Goal: Task Accomplishment & Management: Manage account settings

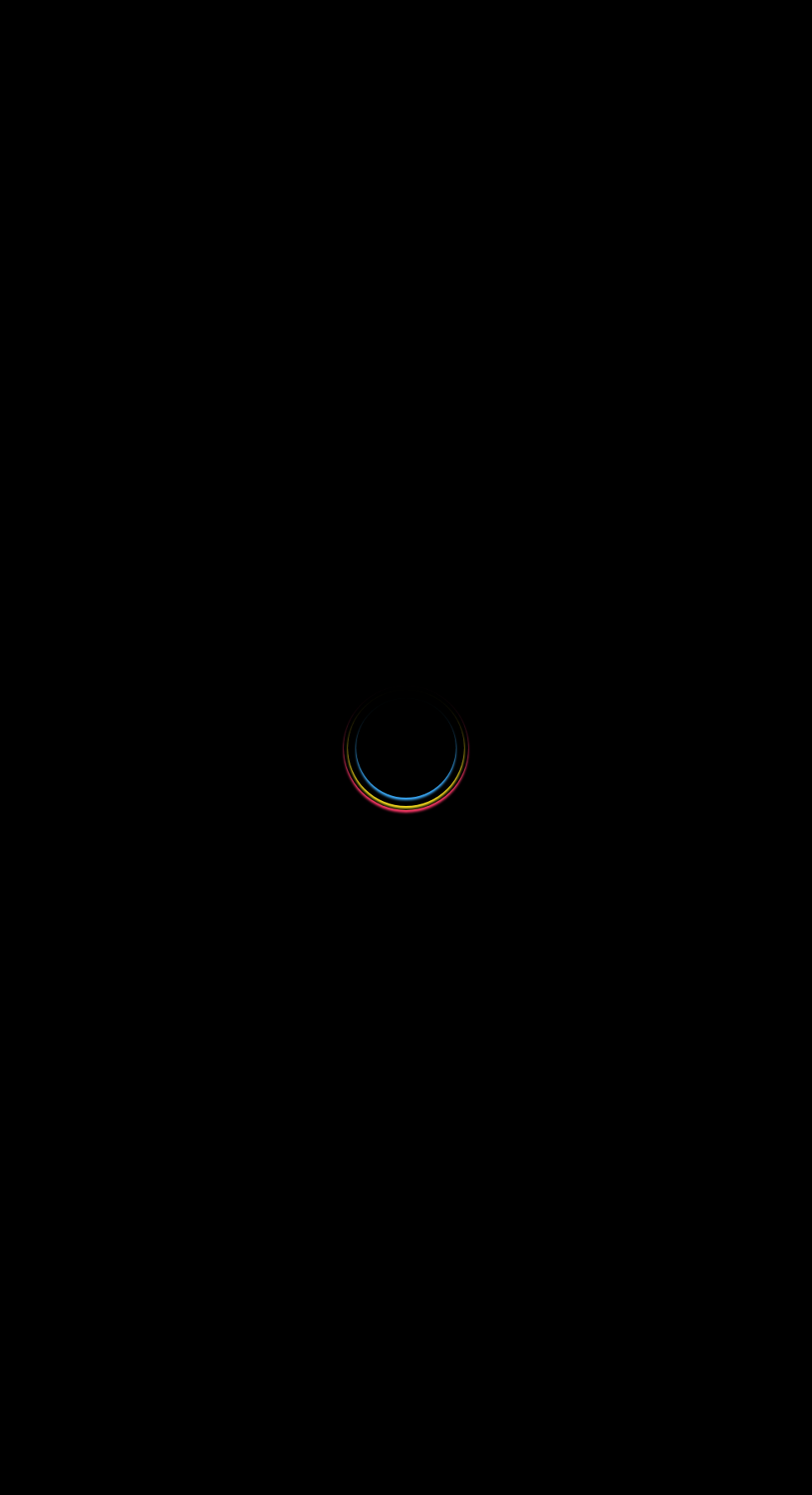
select select
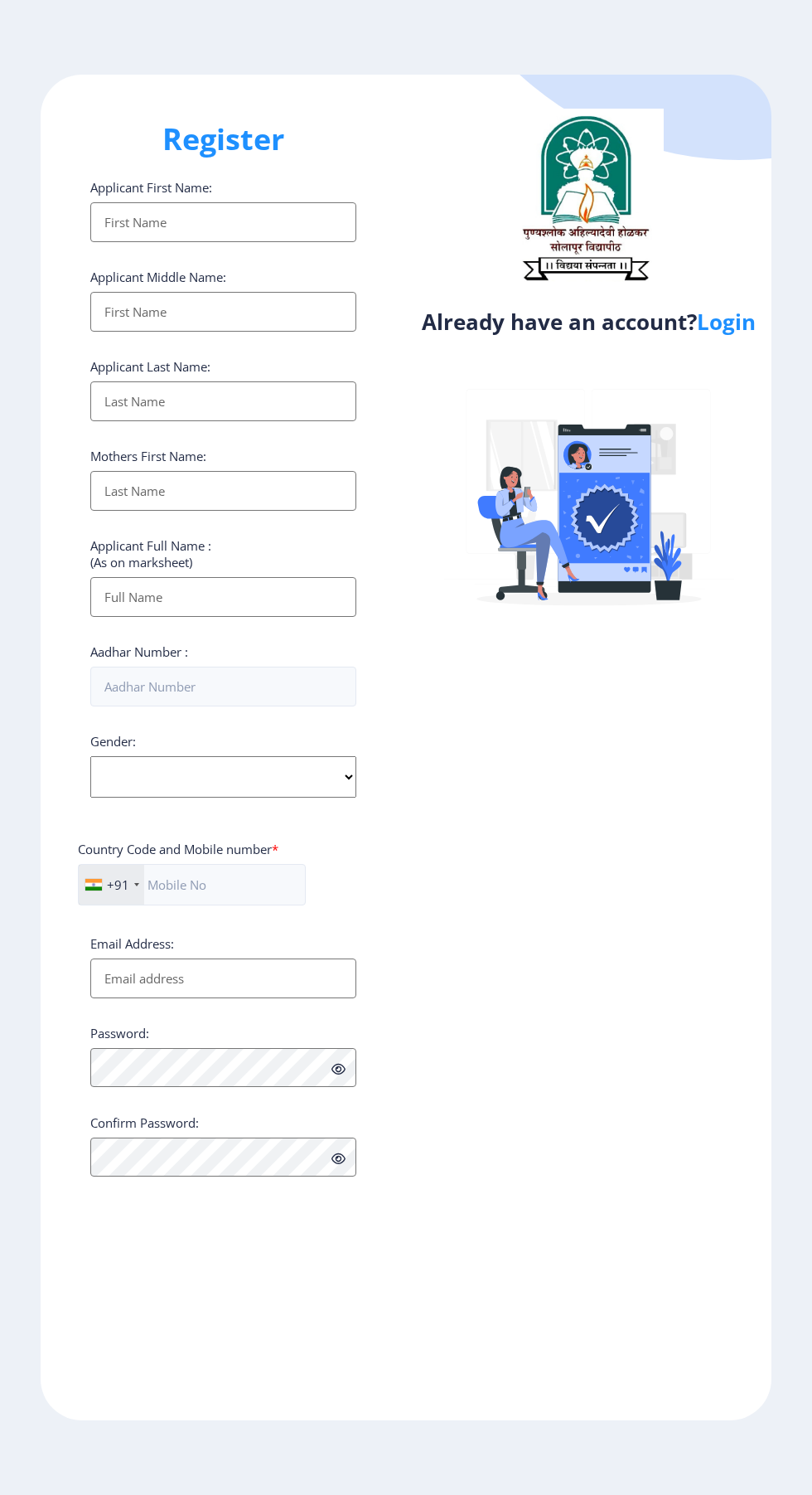
click at [723, 331] on link "Login" at bounding box center [726, 321] width 59 height 29
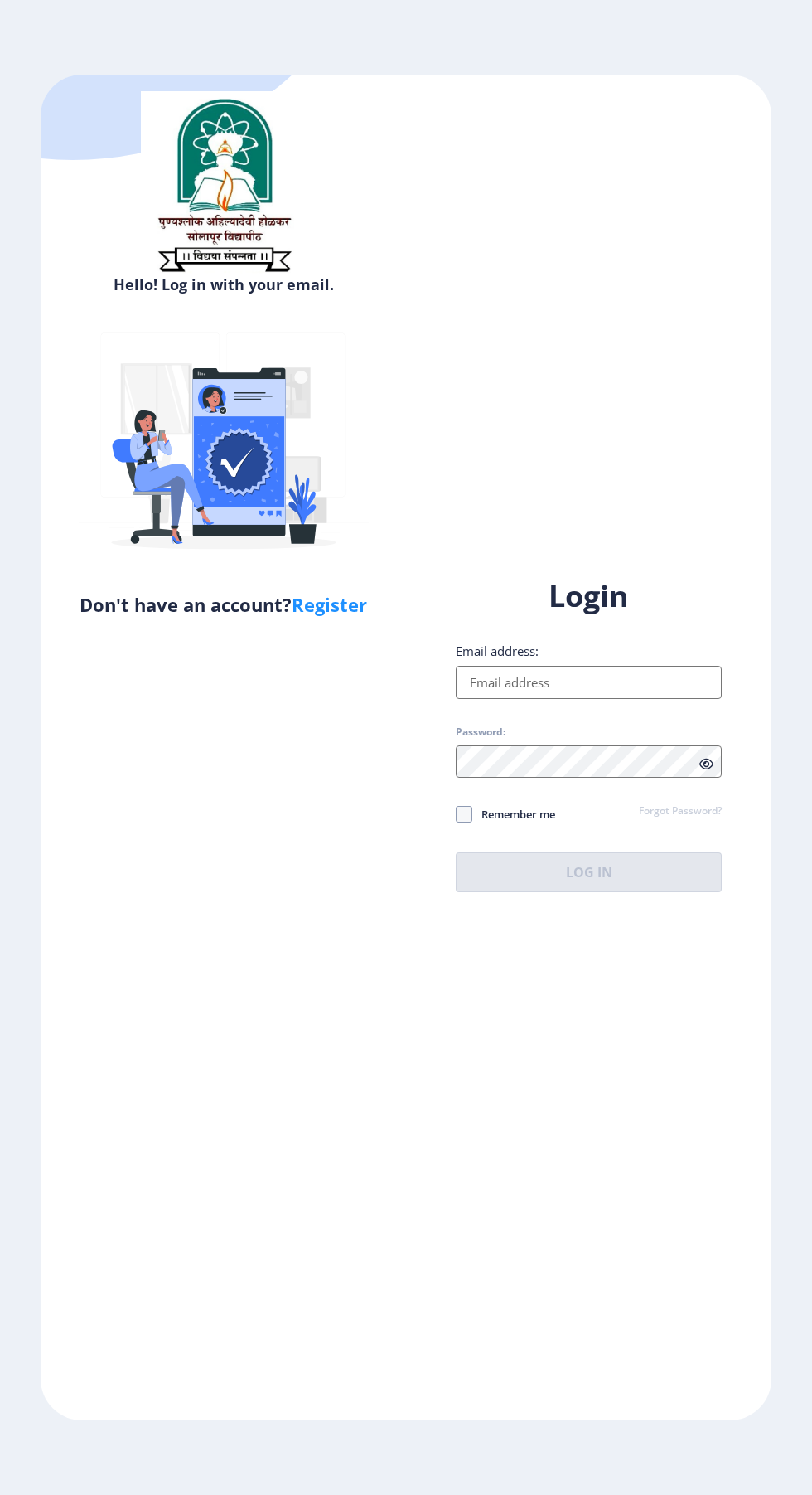
click at [604, 699] on input "Email address:" at bounding box center [588, 682] width 266 height 33
type input "[EMAIL_ADDRESS][DOMAIN_NAME]"
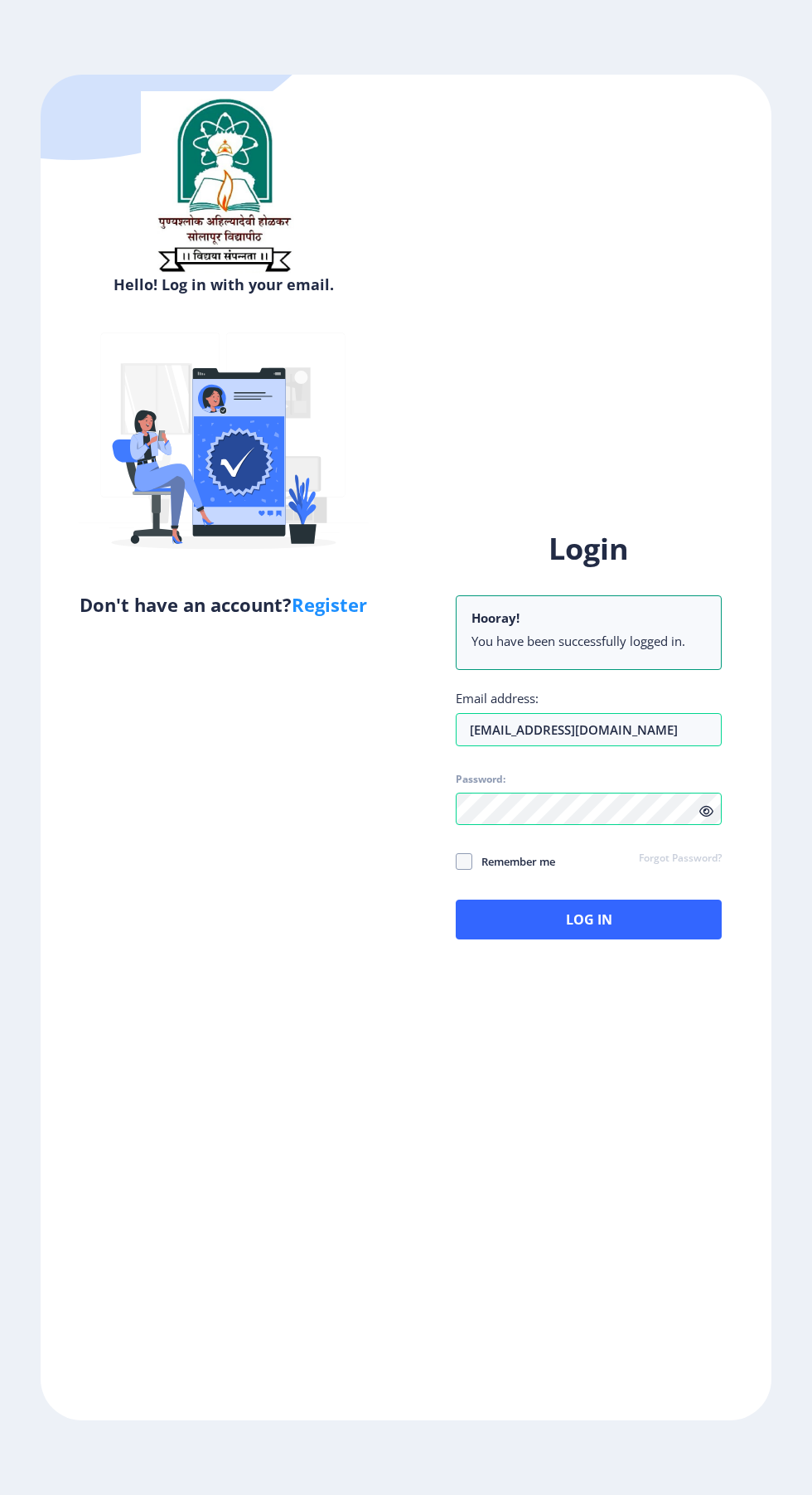
click at [464, 869] on span at bounding box center [464, 861] width 17 height 17
click at [456, 862] on input "Remember me" at bounding box center [456, 861] width 1 height 1
checkbox input "true"
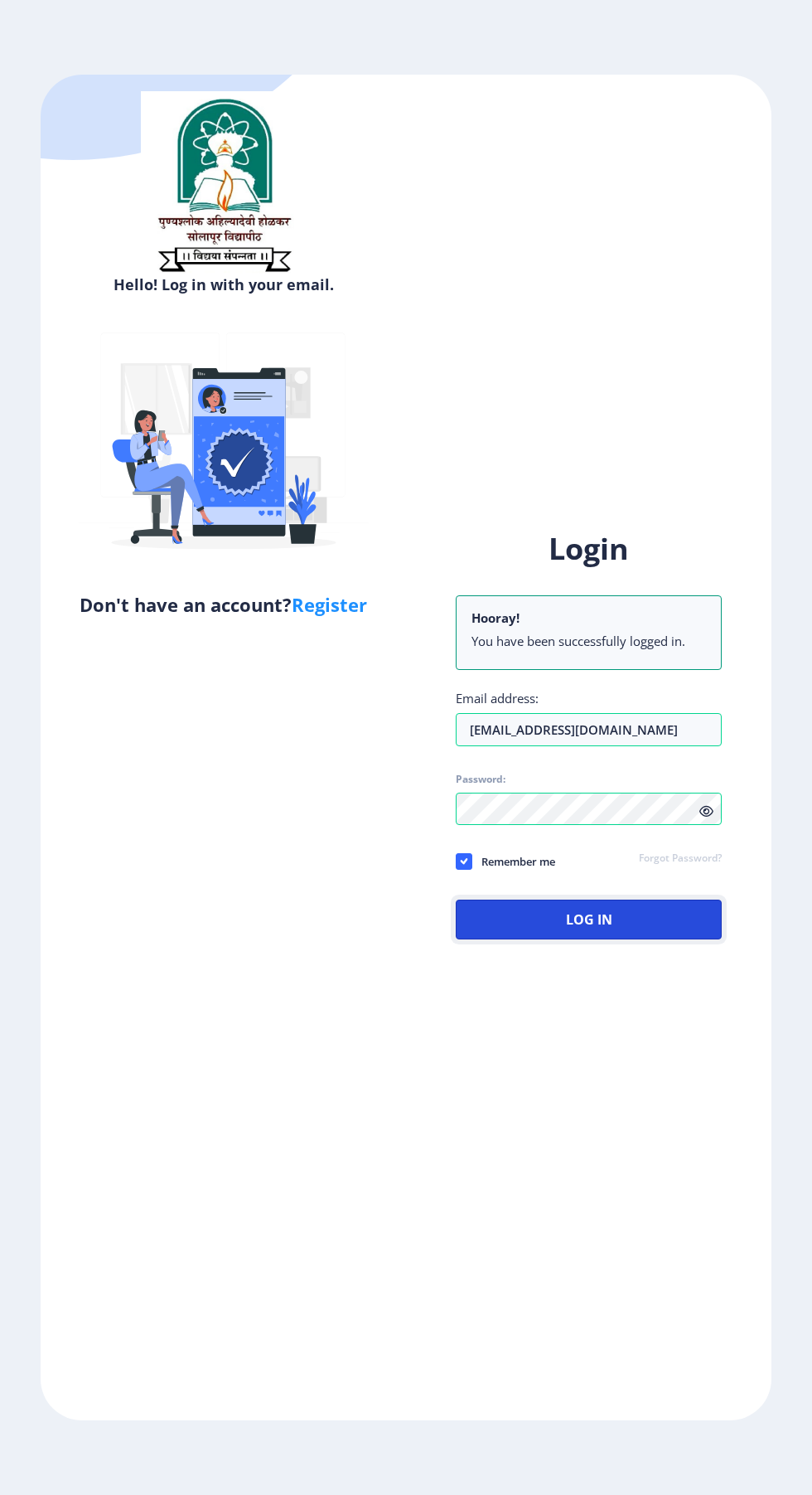
click at [628, 939] on button "Log In" at bounding box center [588, 919] width 266 height 40
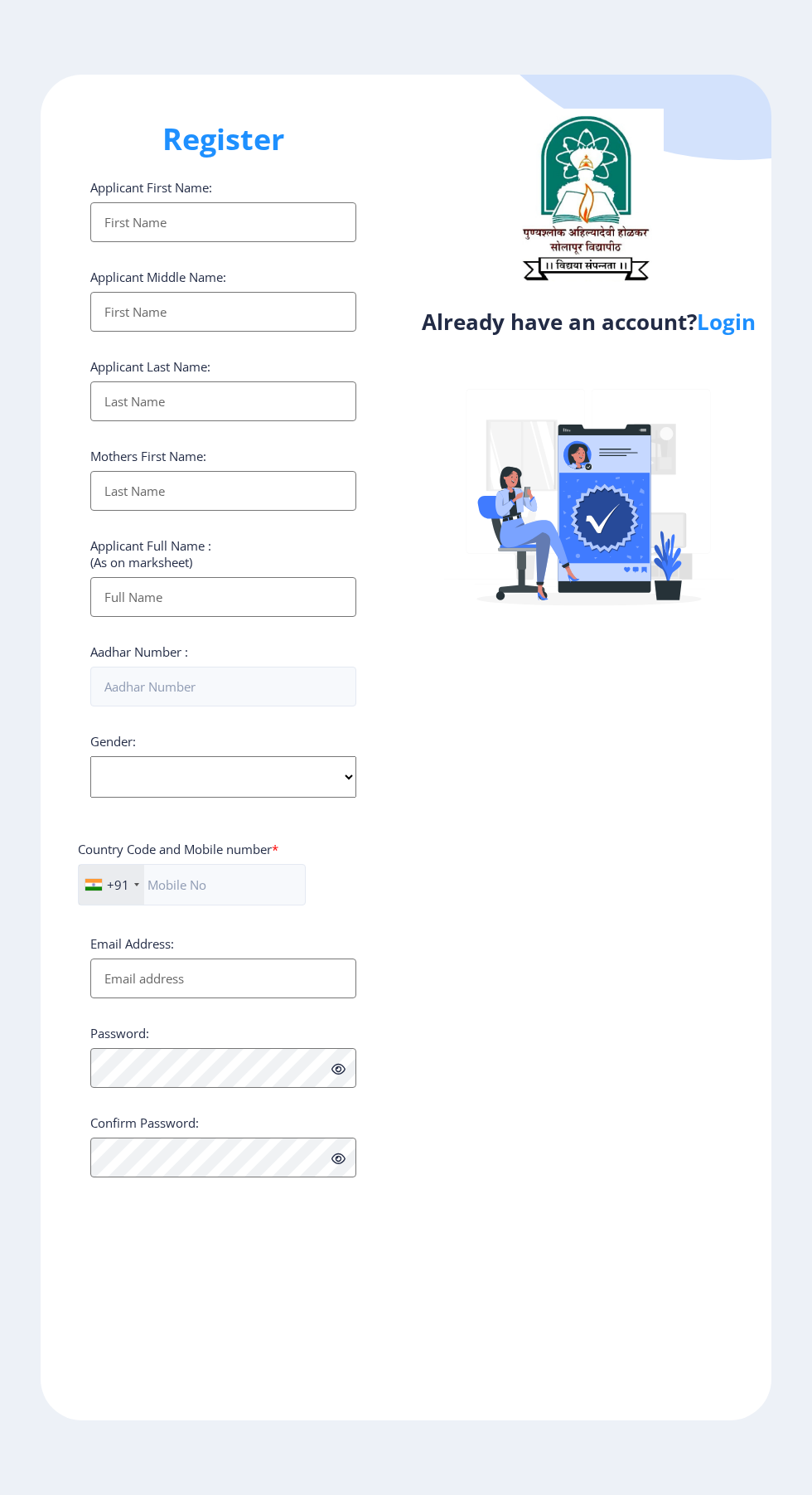
select select
click at [741, 335] on link "Login" at bounding box center [726, 321] width 59 height 29
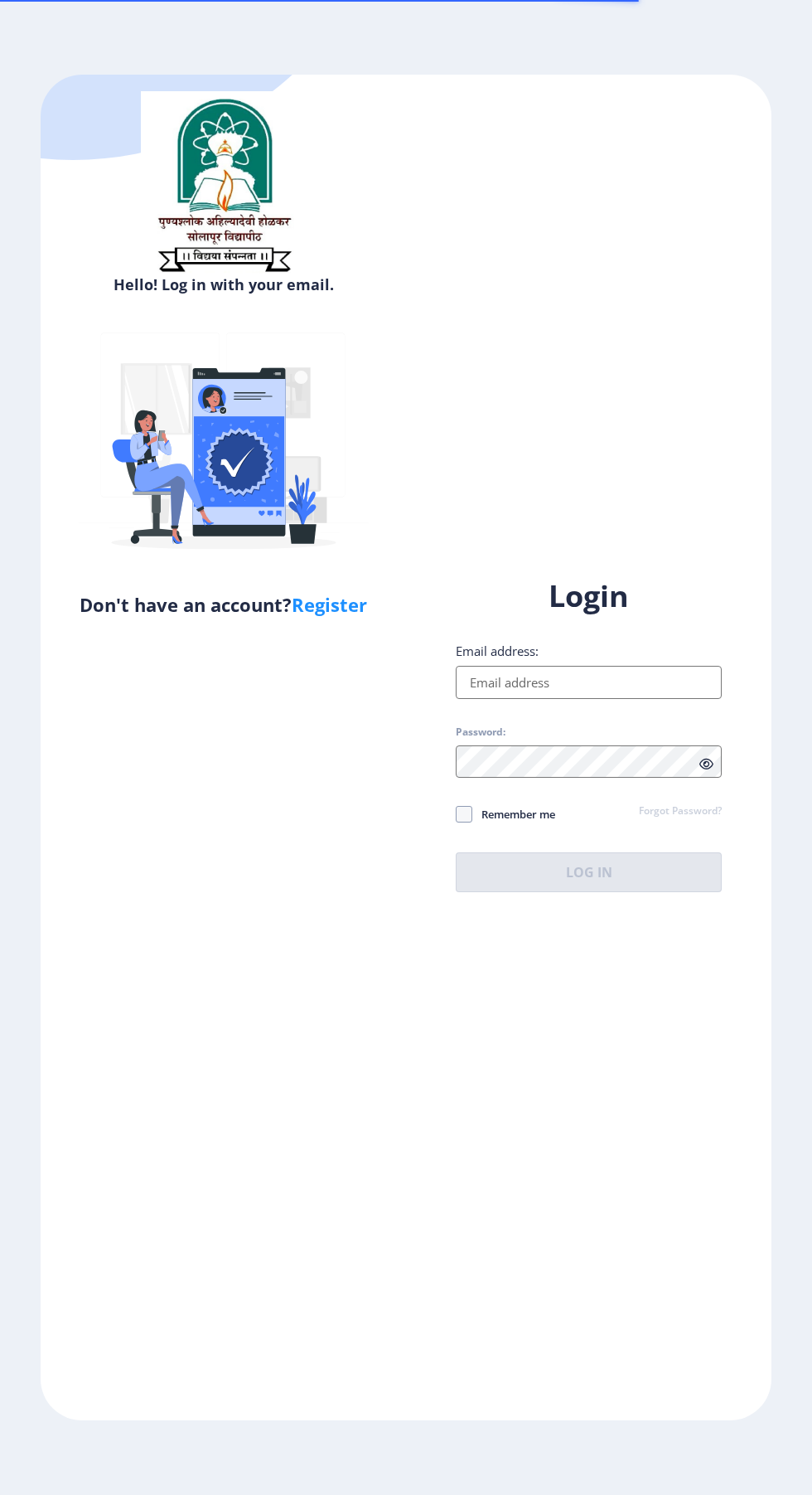
click at [552, 699] on input "Email address:" at bounding box center [588, 682] width 266 height 33
type input "[EMAIL_ADDRESS][DOMAIN_NAME]"
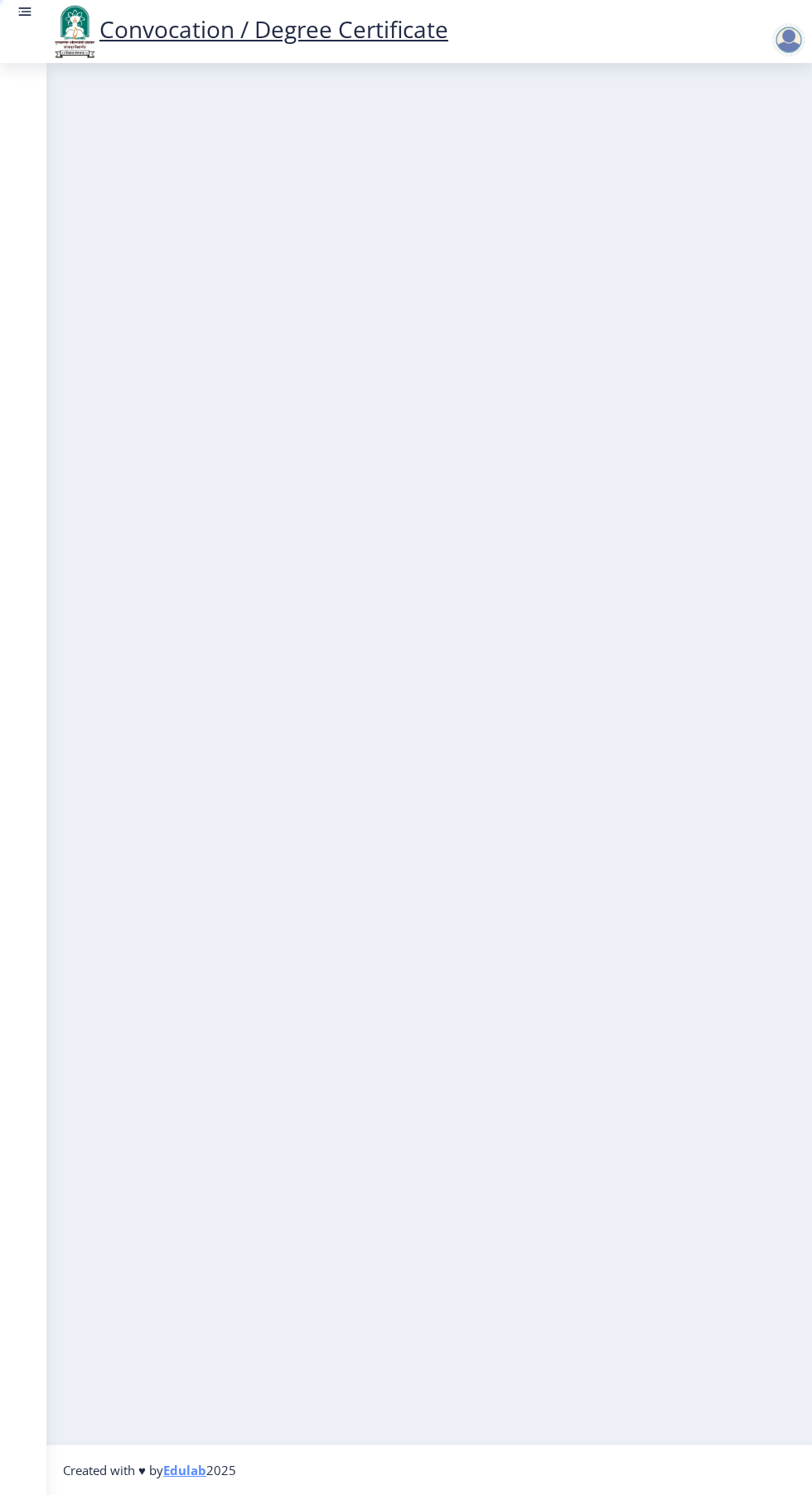
click at [472, 907] on nb-layout-column at bounding box center [429, 753] width 766 height 1381
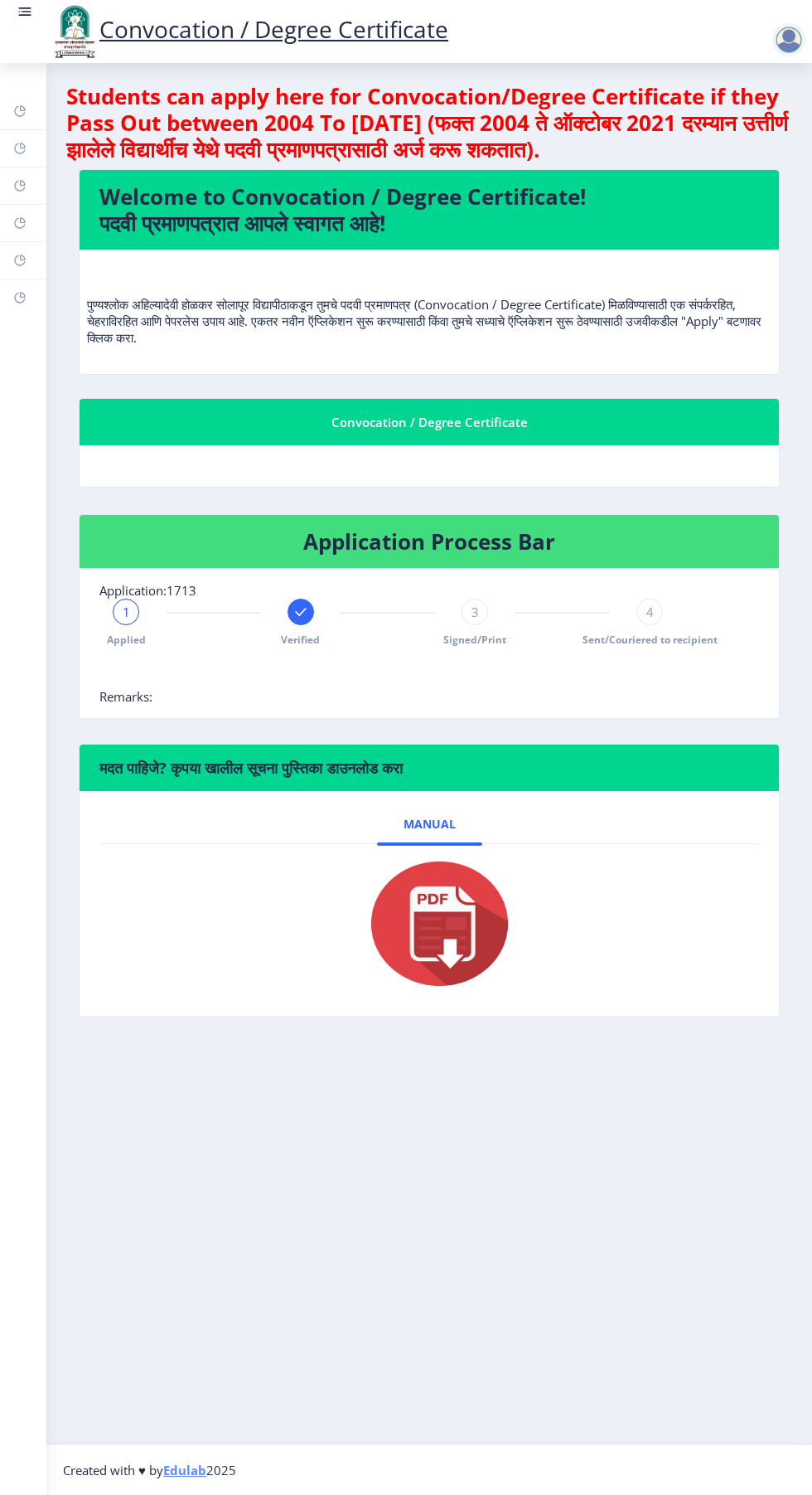
click at [29, 35] on link at bounding box center [25, 31] width 17 height 56
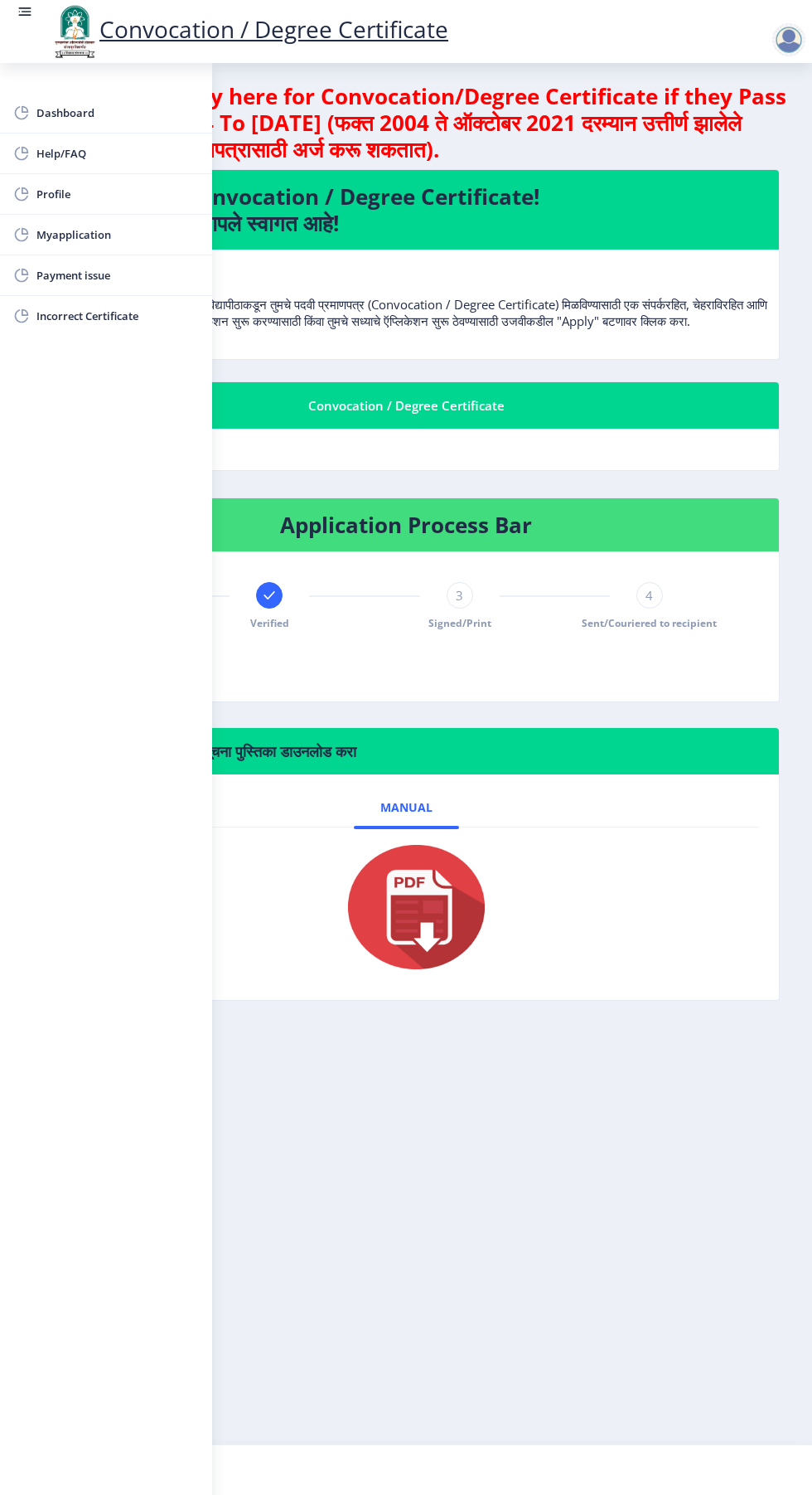
click at [88, 225] on span "Myapplication" at bounding box center [117, 235] width 162 height 20
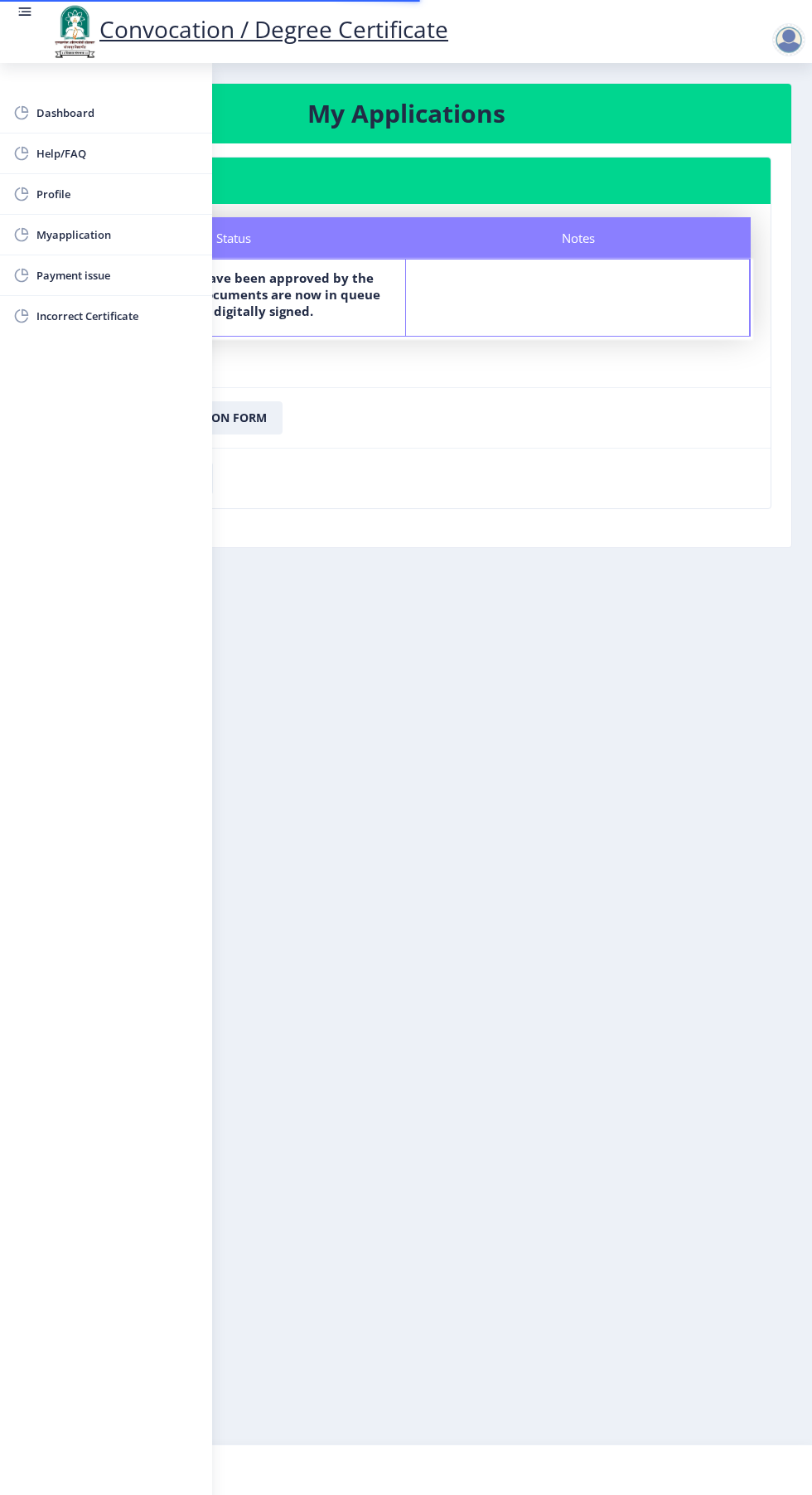
click at [482, 786] on nb-layout-column "My Applications Application 1713 Status Notes Status Your documents have been a…" at bounding box center [406, 753] width 812 height 1381
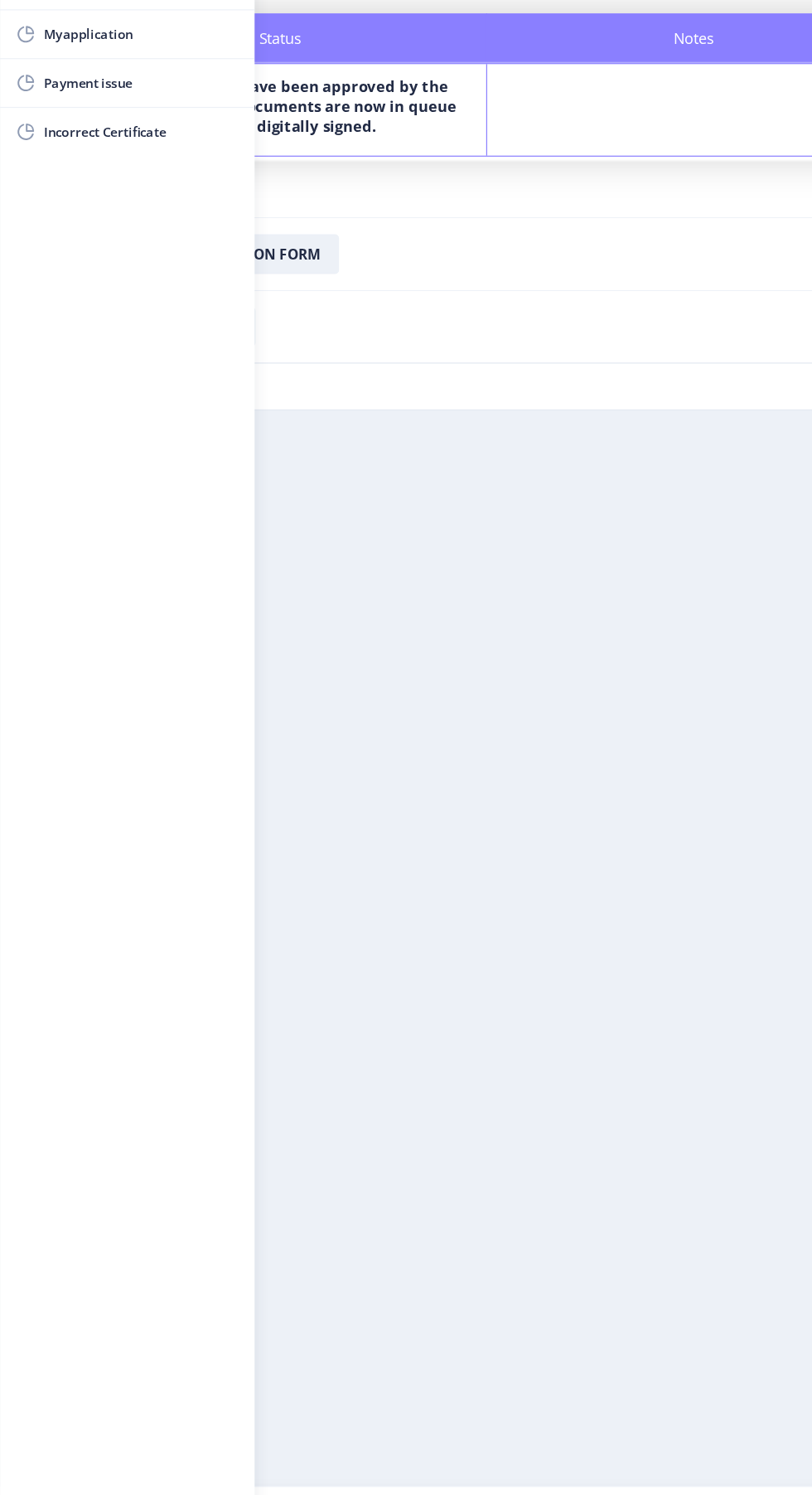
click at [436, 833] on nb-layout-column "My Applications Application 1713 Status Notes Status Your documents have been a…" at bounding box center [406, 753] width 812 height 1381
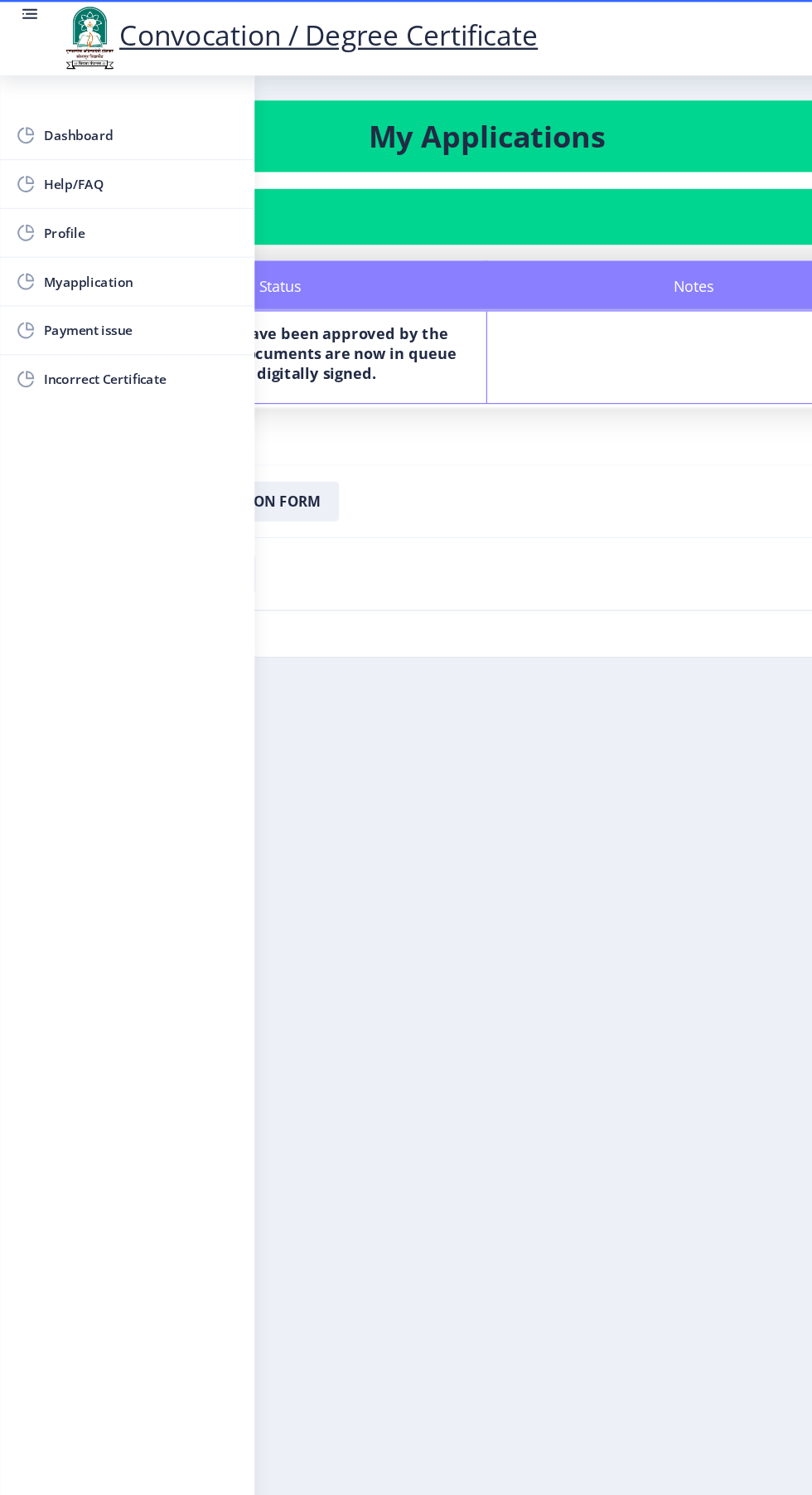
click at [27, 25] on link at bounding box center [25, 31] width 17 height 56
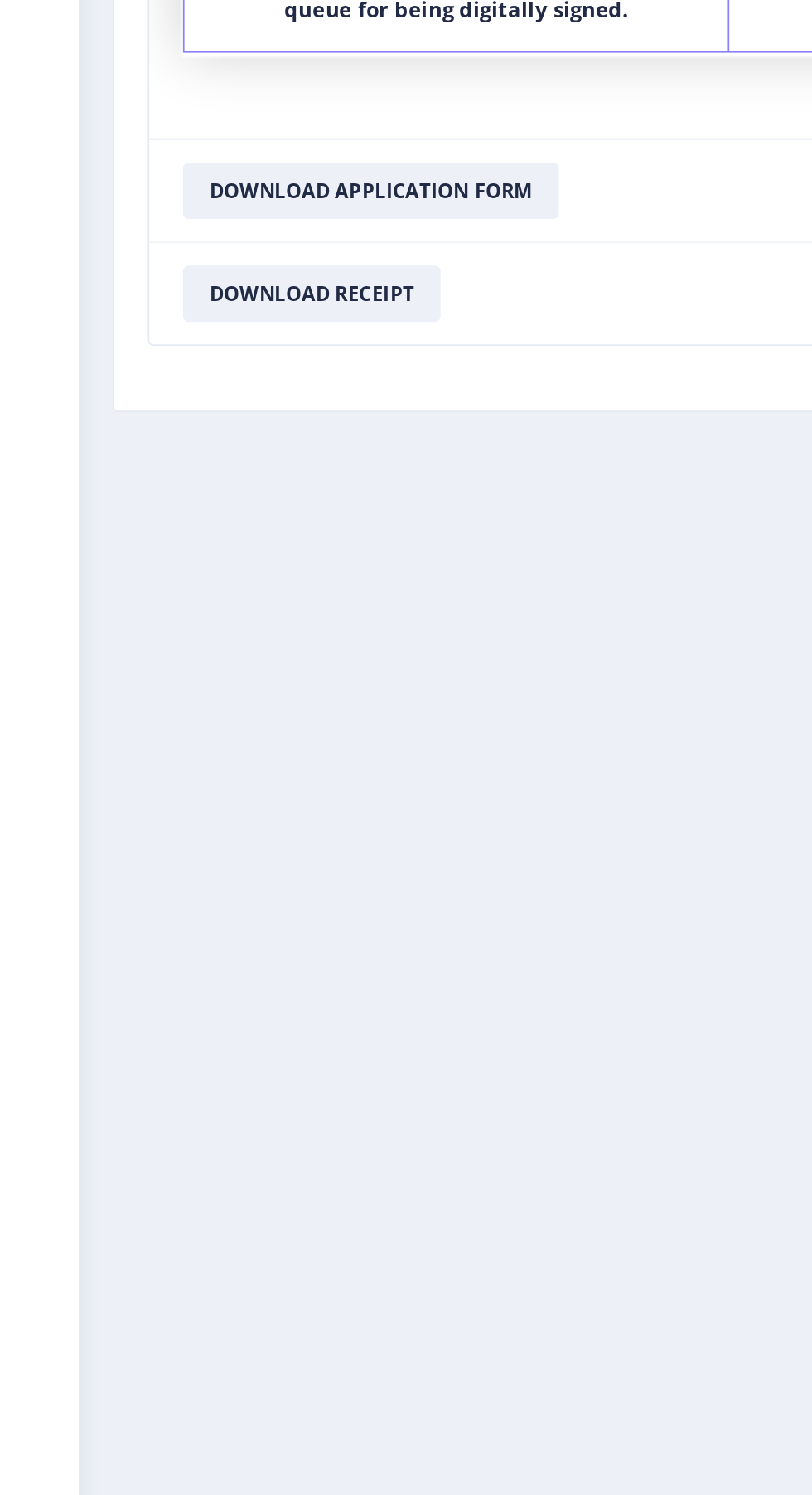
scroll to position [45, 0]
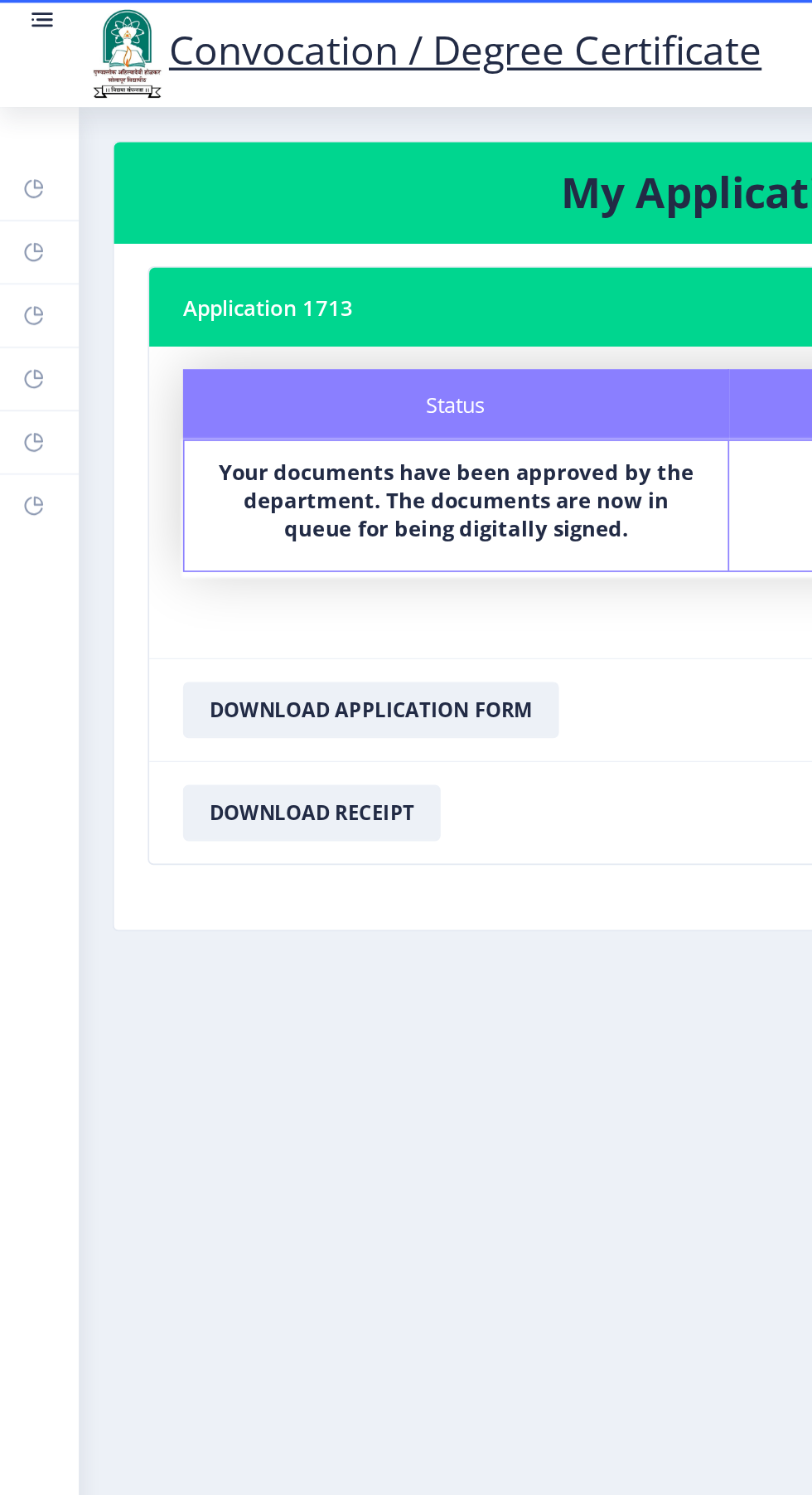
click at [27, 23] on link at bounding box center [25, 31] width 17 height 56
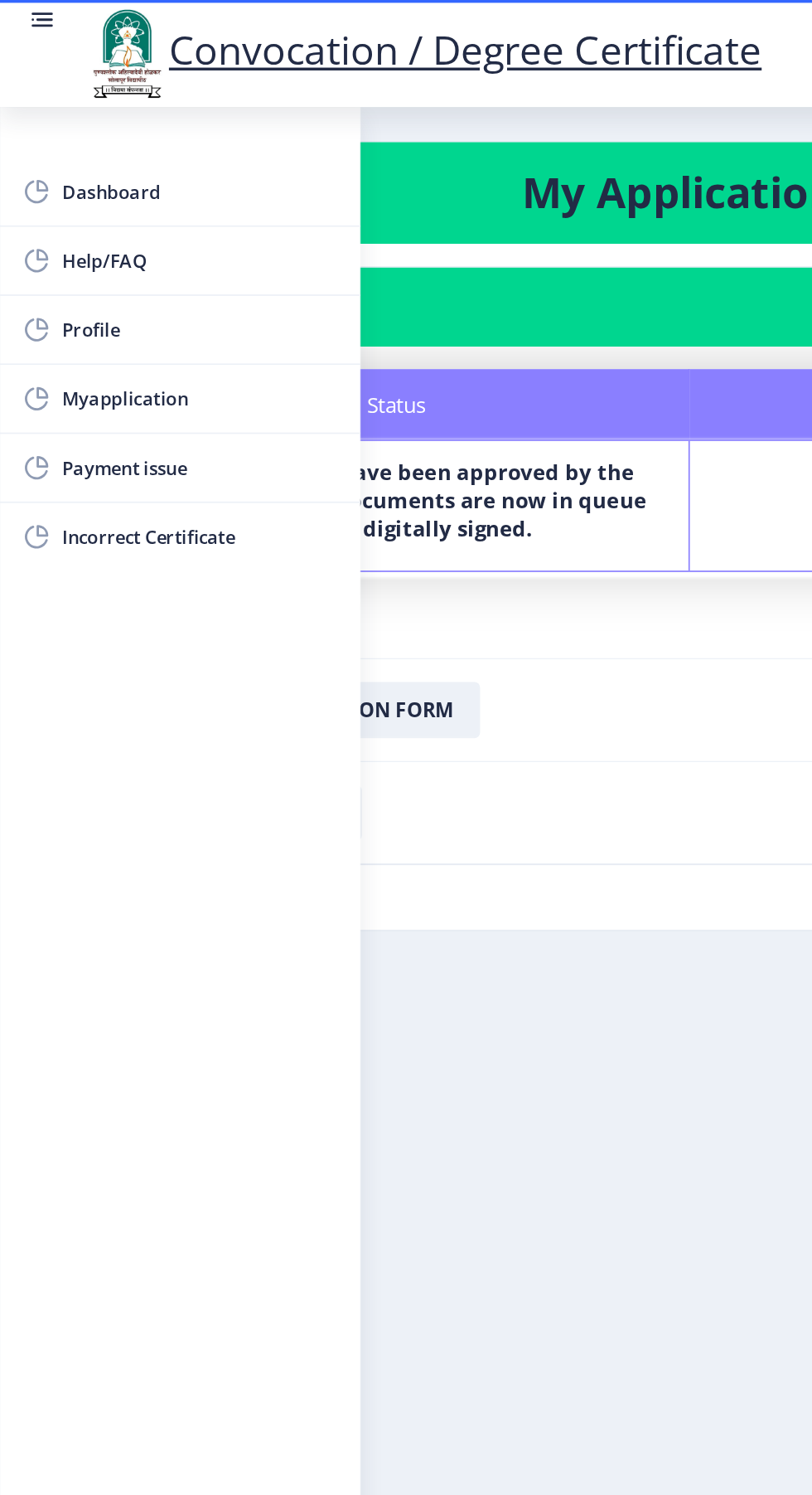
click at [87, 107] on span "Dashboard" at bounding box center [117, 113] width 162 height 20
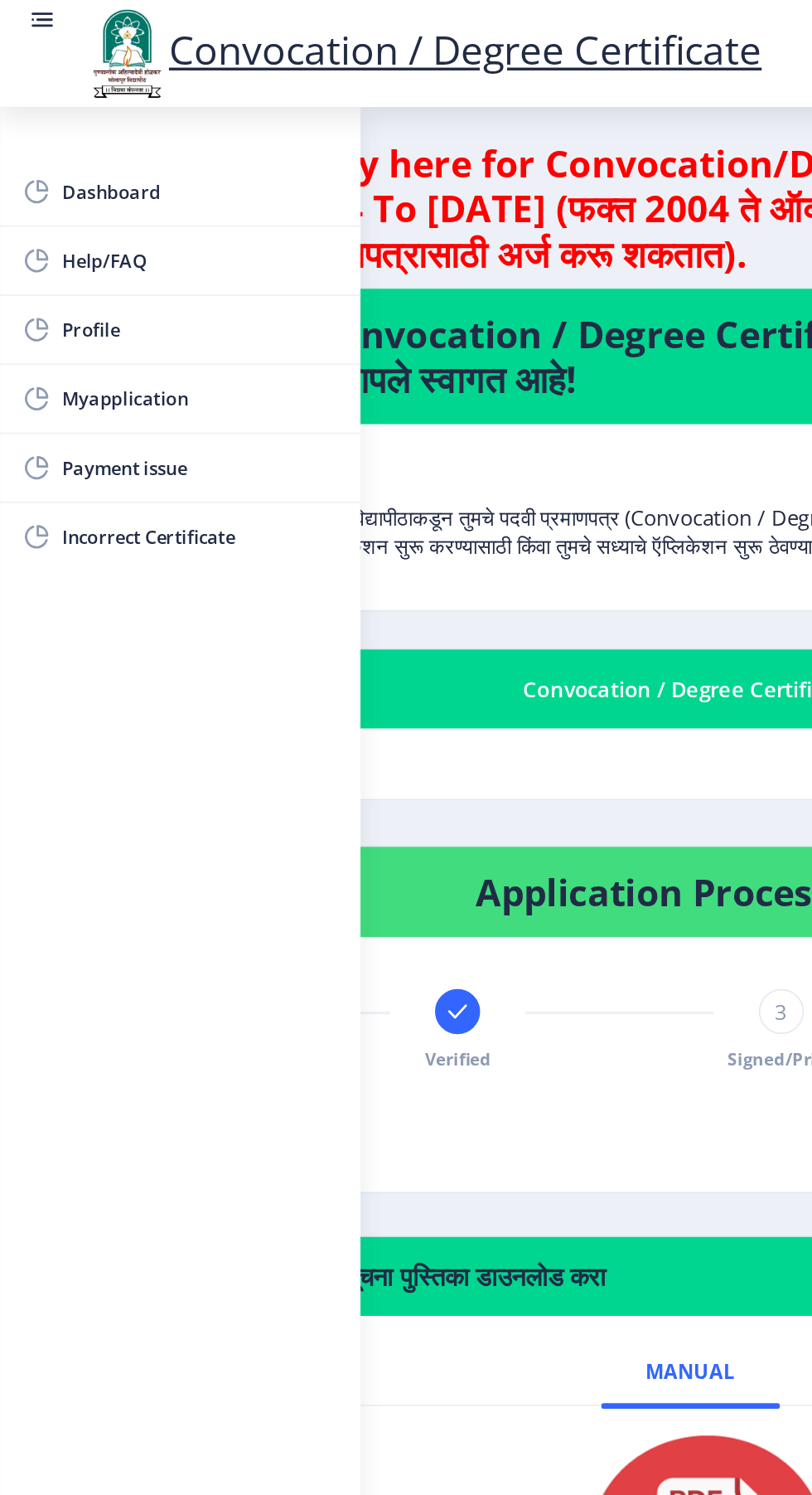
click at [27, 13] on rect at bounding box center [25, 12] width 17 height 17
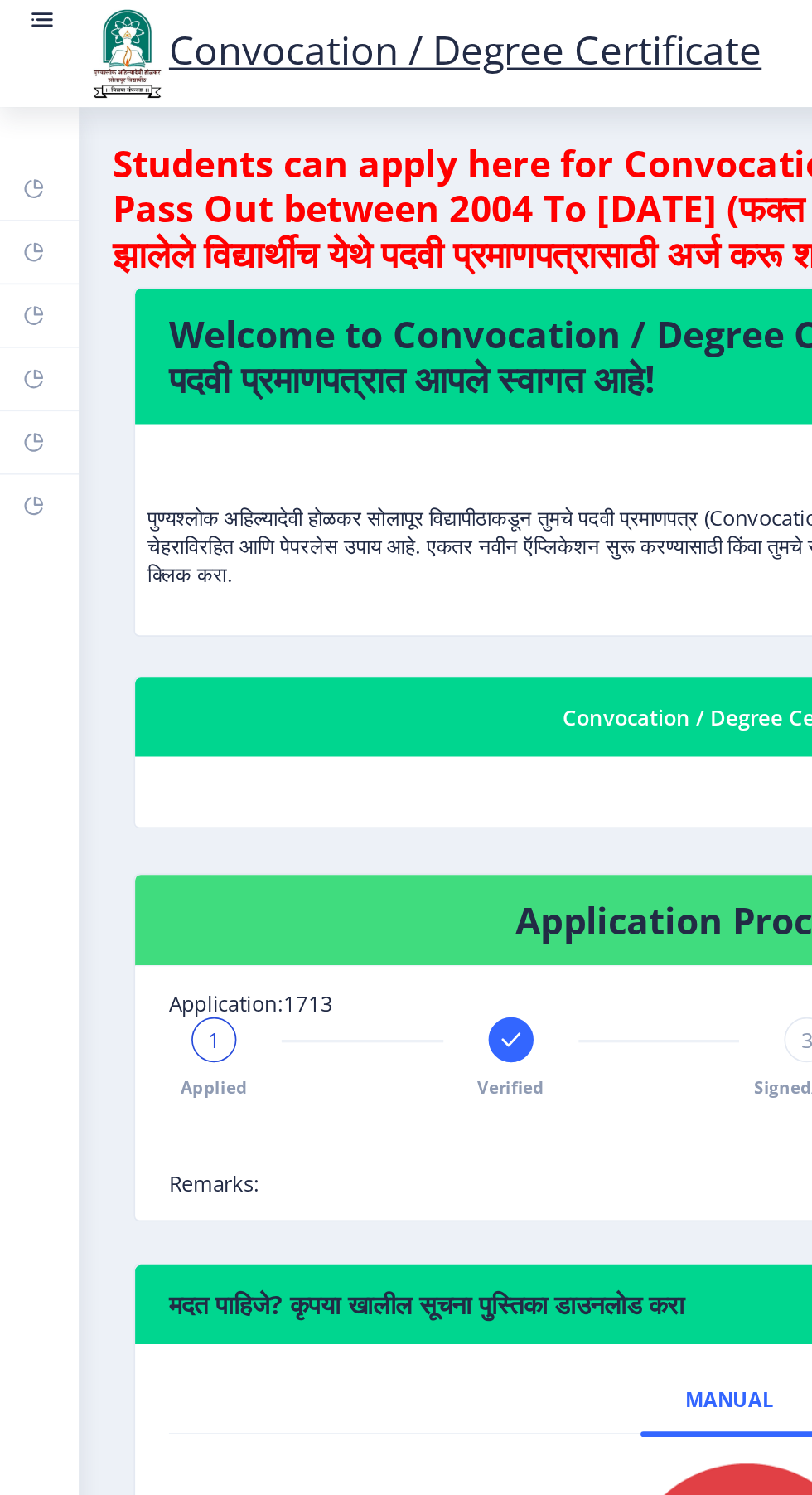
click at [26, 12] on rect at bounding box center [27, 12] width 10 height 2
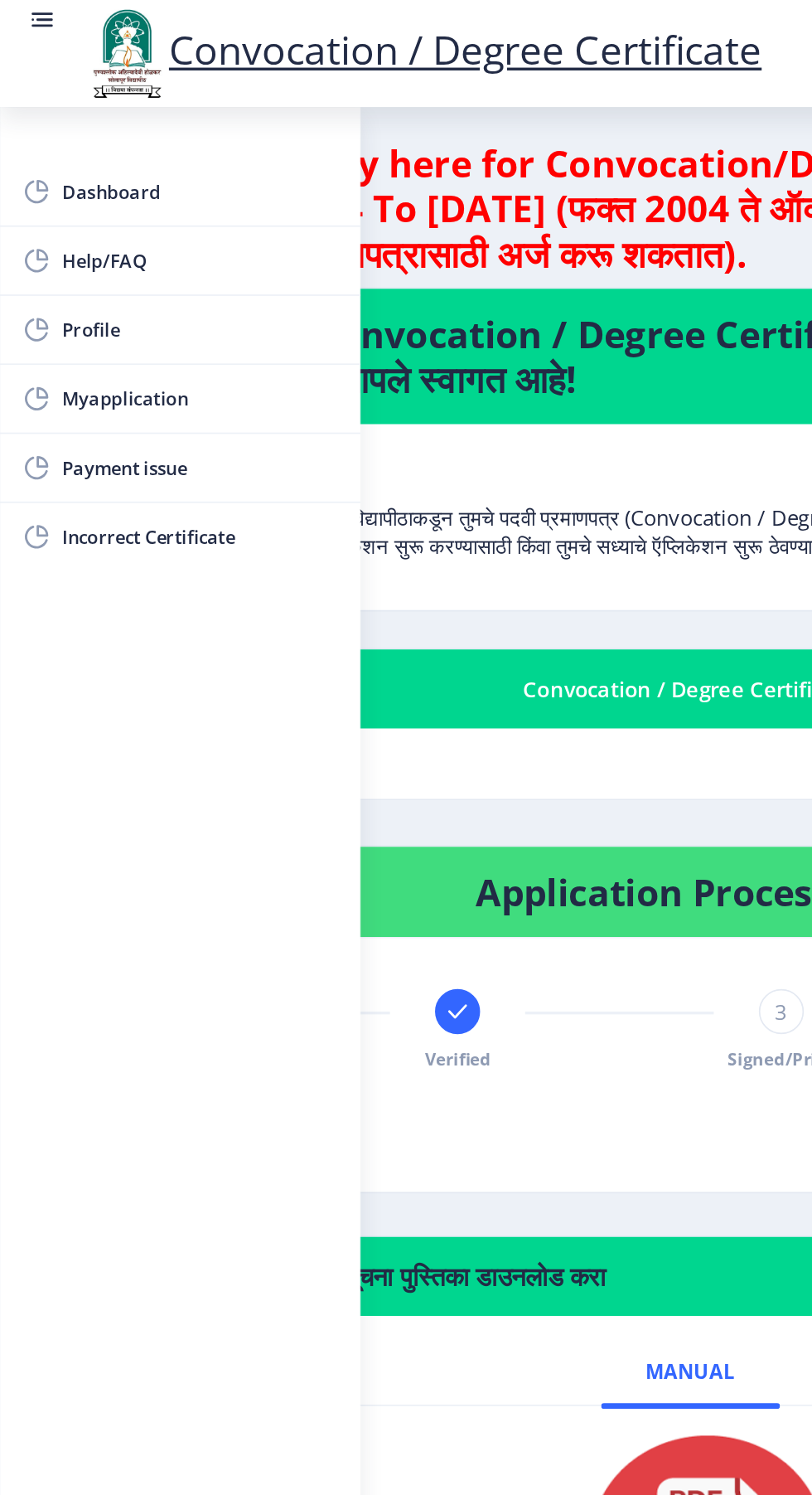
click at [62, 143] on link "Help/FAQ" at bounding box center [106, 153] width 212 height 40
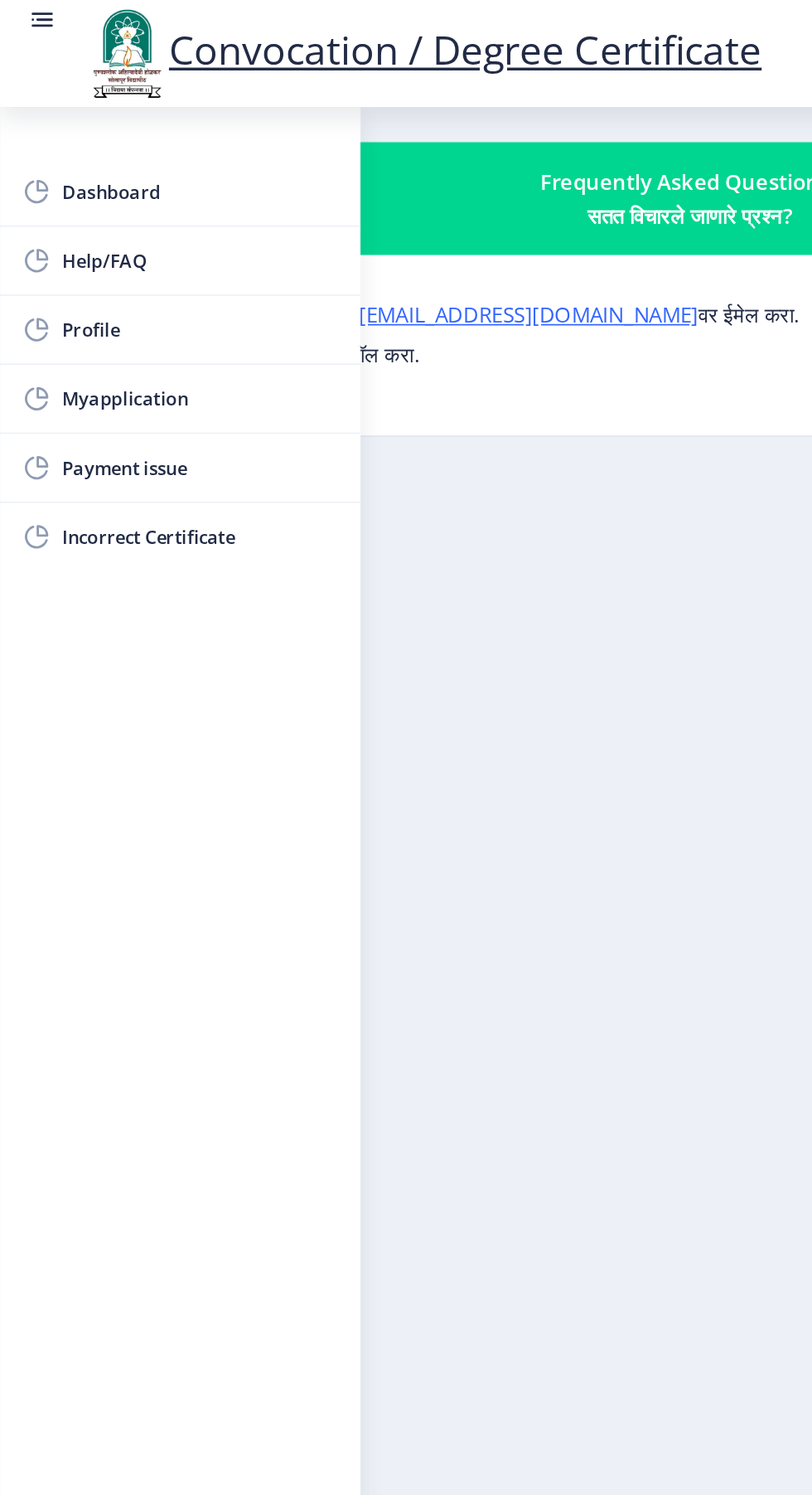
click at [382, 605] on nb-layout-column "Frequently Asked Questions? सतत विचारले जाणारे प्रश्न? कोणत्याही प्रश्नासाठी, क…" at bounding box center [406, 753] width 812 height 1381
click at [29, 24] on link at bounding box center [25, 31] width 17 height 56
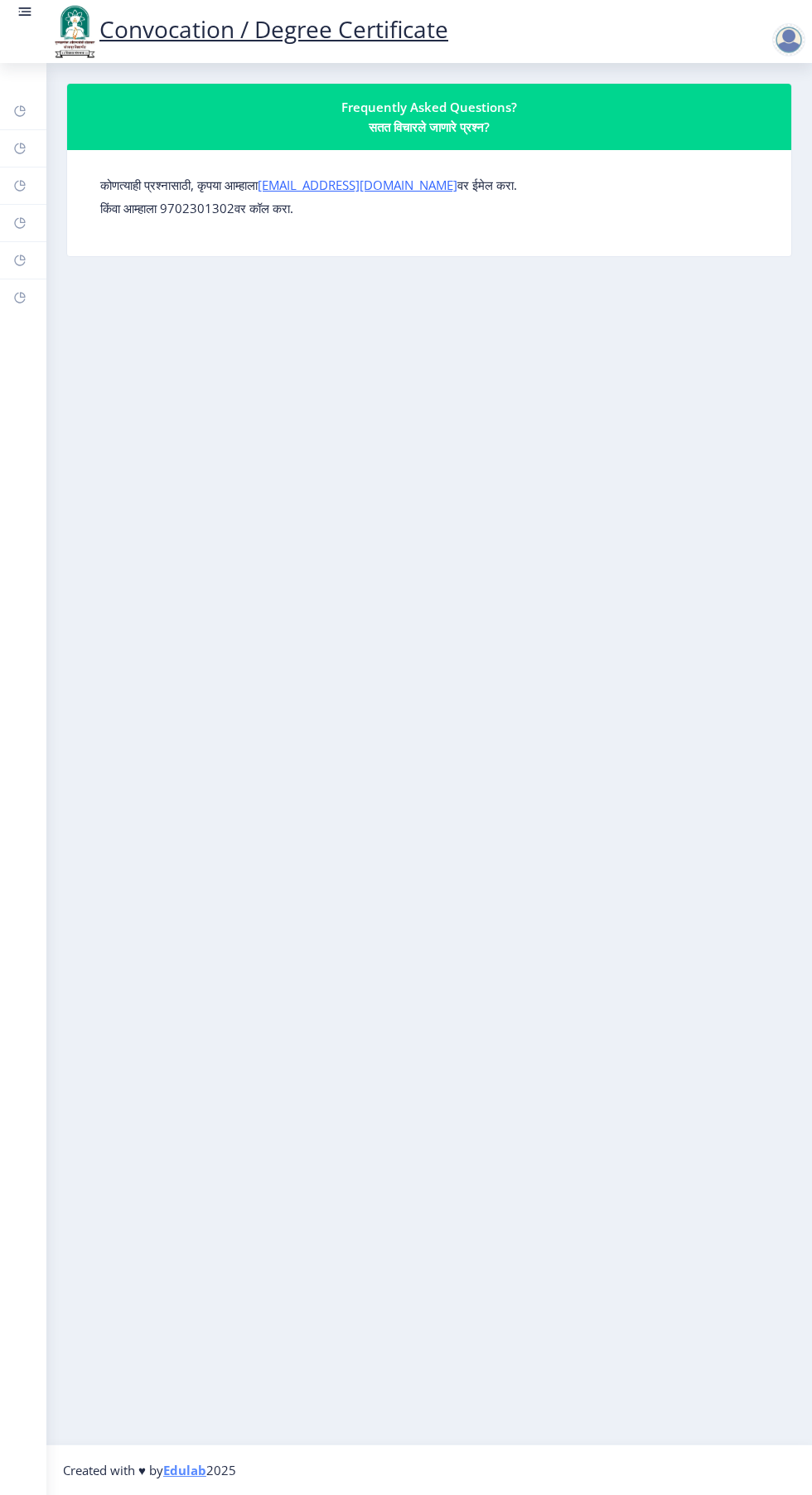
click at [29, 37] on link at bounding box center [25, 31] width 17 height 56
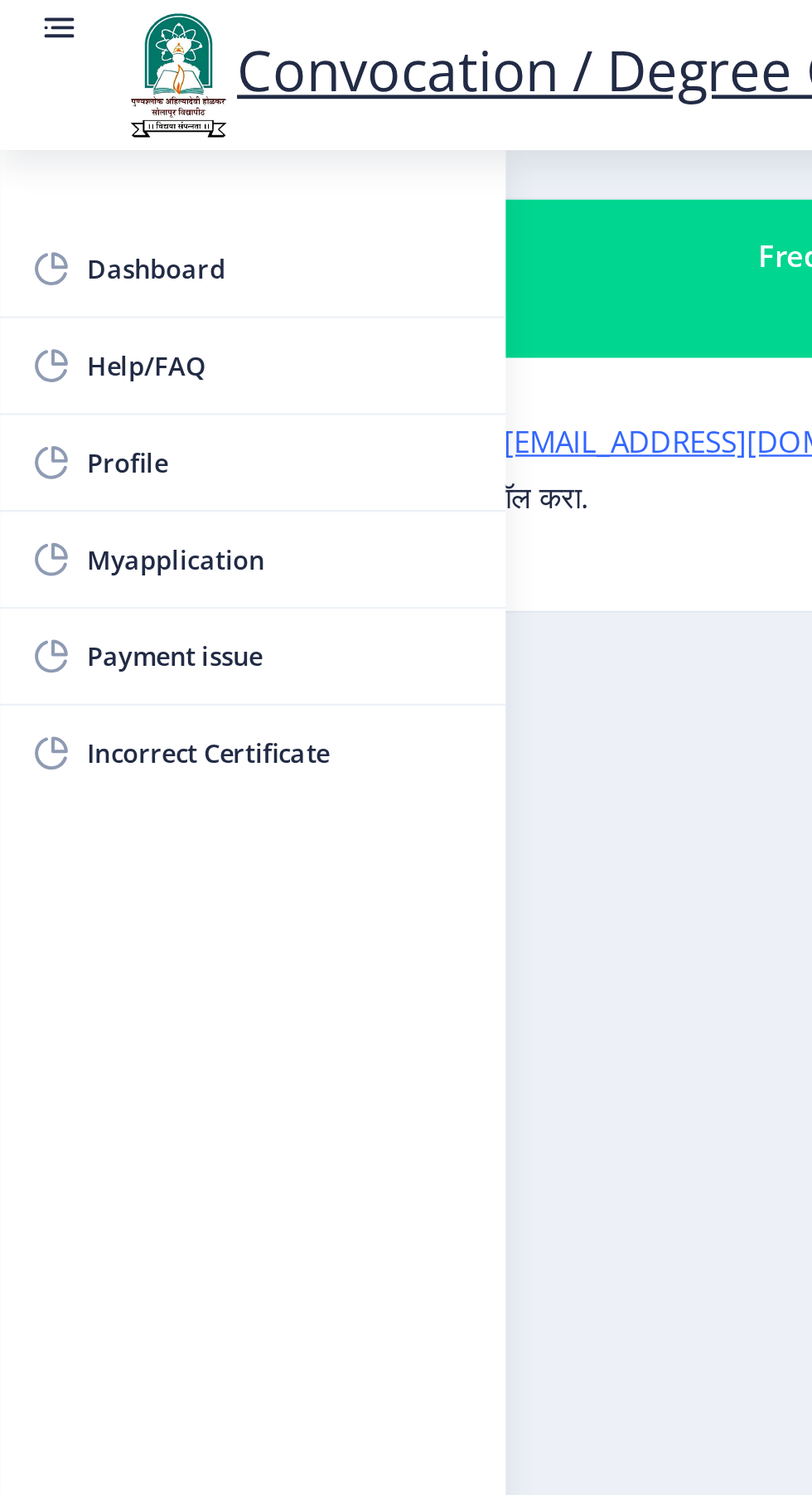
click at [111, 392] on div "Dashboard Help/FAQ Profile Myapplication Payment issue Incorrect Certificate" at bounding box center [106, 779] width 212 height 1432
click at [107, 322] on span "Incorrect Certificate" at bounding box center [117, 316] width 162 height 20
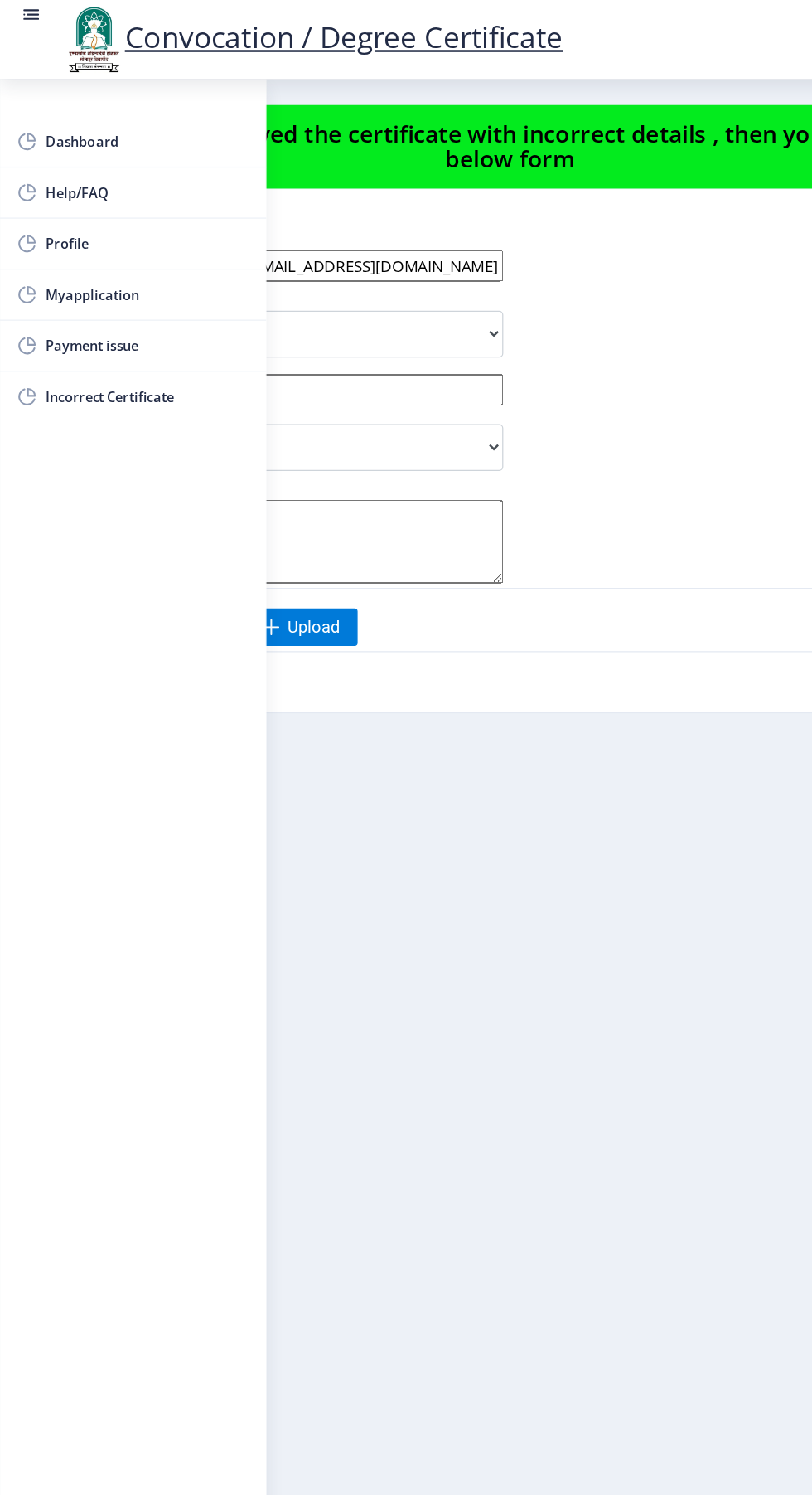
click at [29, 18] on rect at bounding box center [25, 12] width 17 height 17
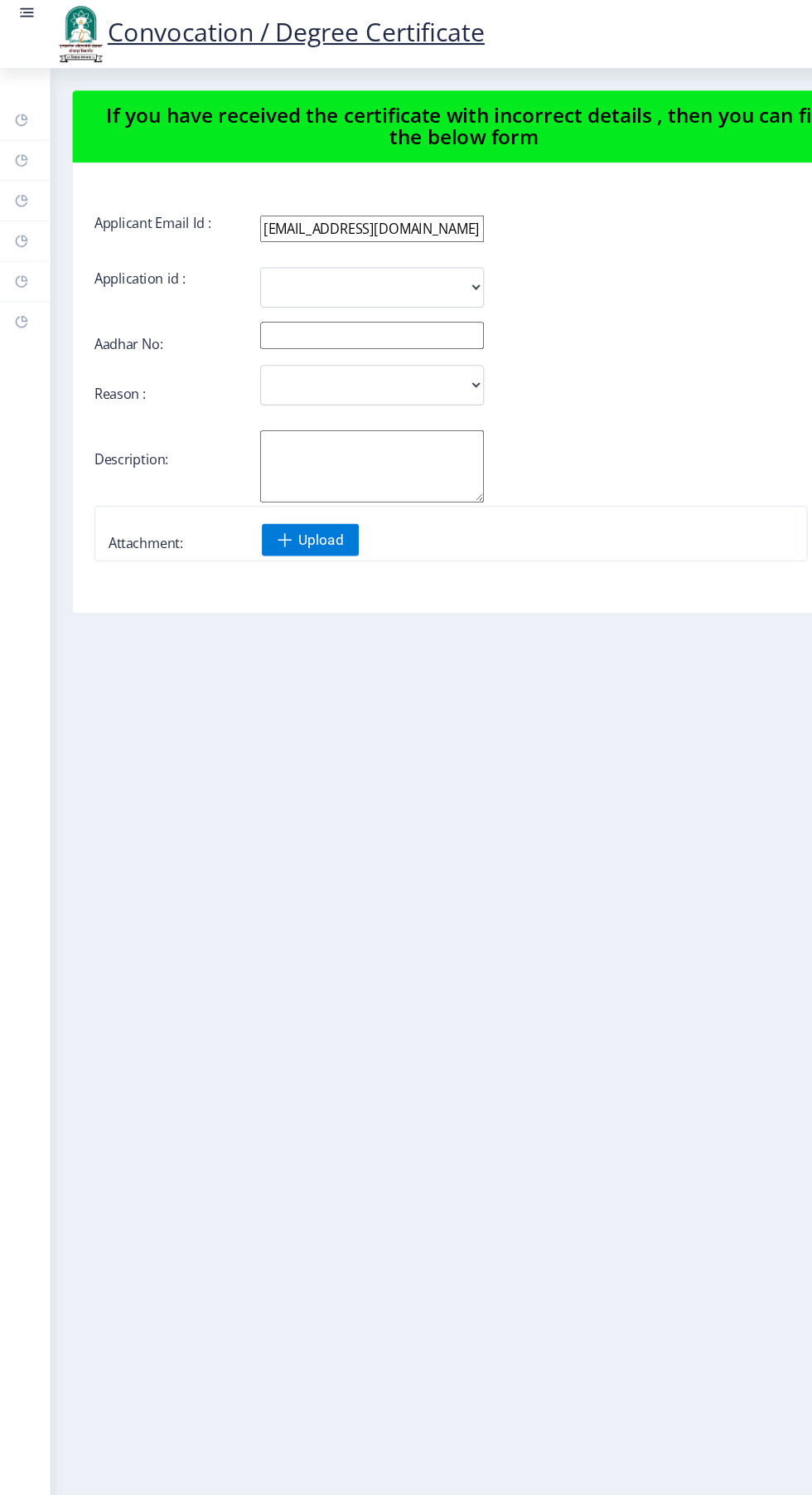
click at [29, 30] on link at bounding box center [25, 31] width 17 height 56
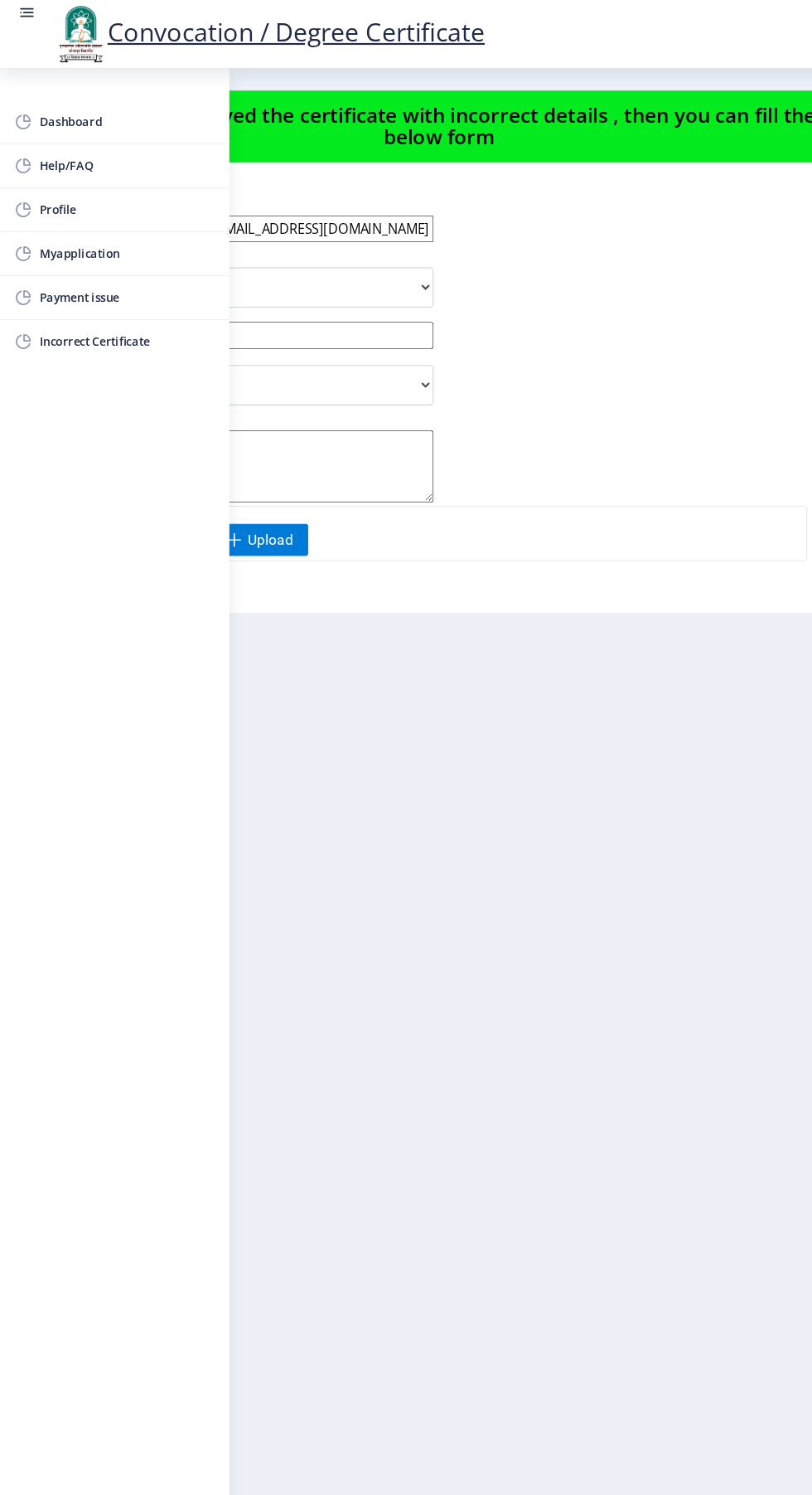
click at [66, 271] on span "Payment issue" at bounding box center [117, 275] width 162 height 20
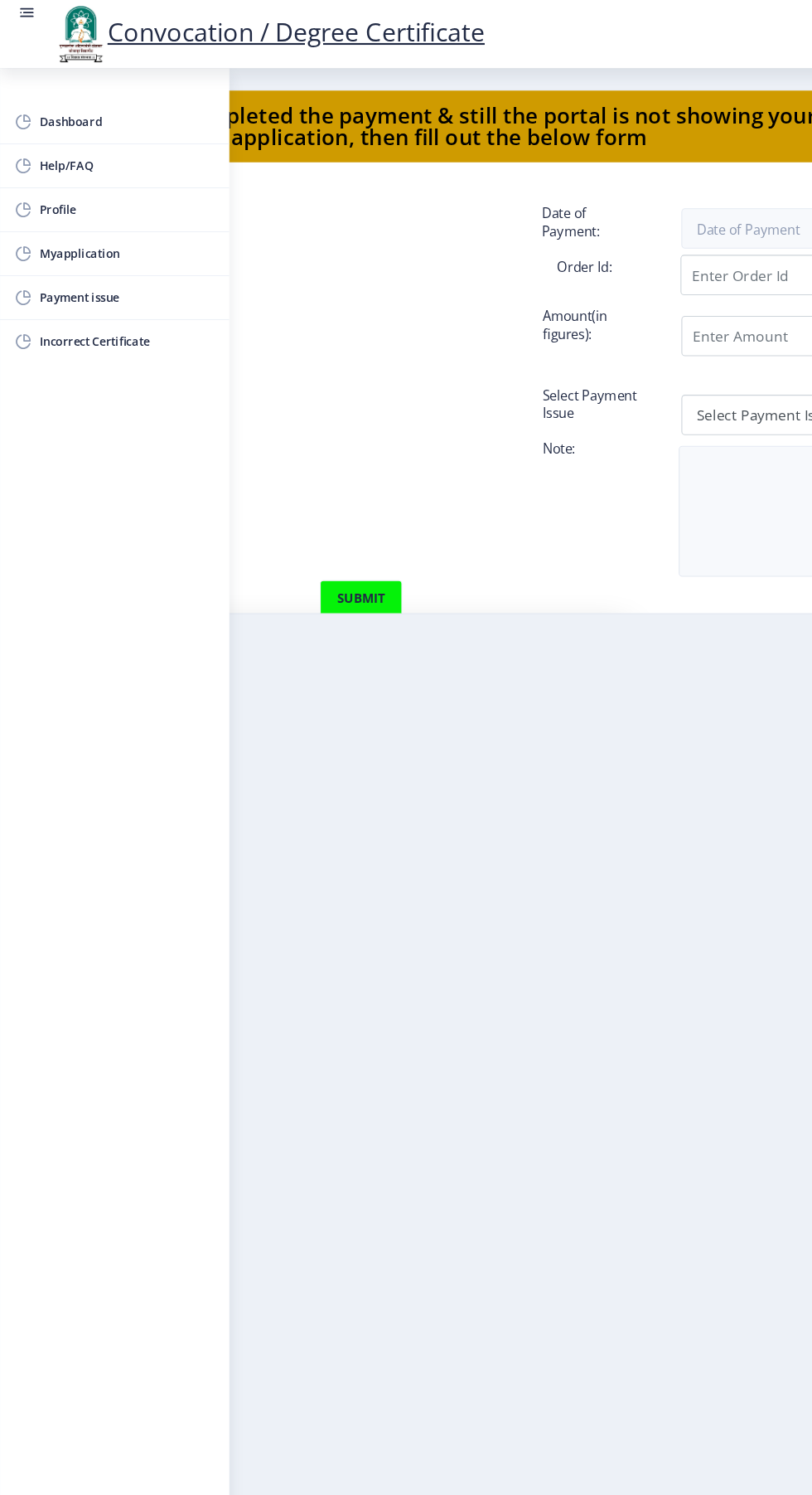
scroll to position [0, 402]
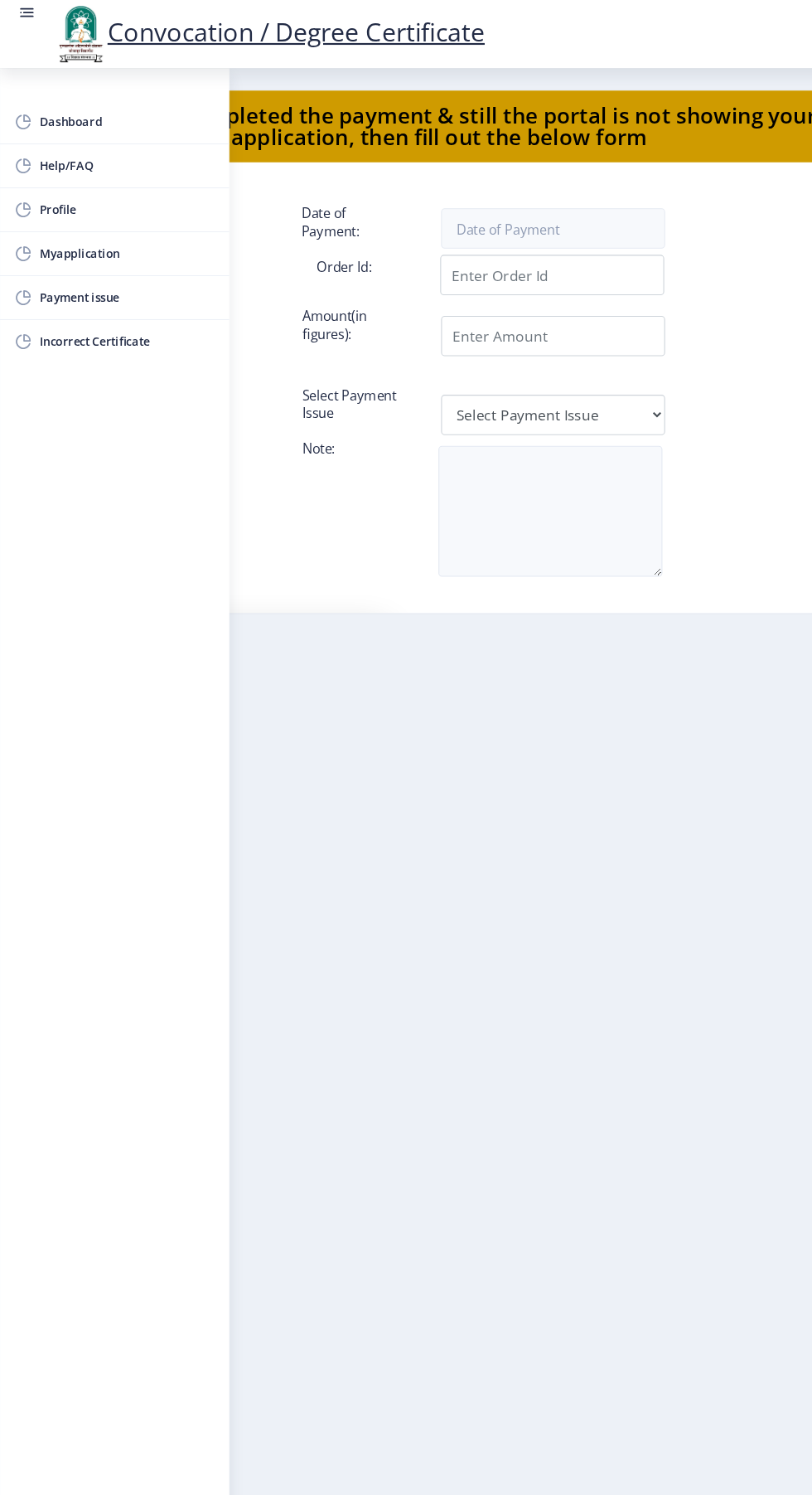
click at [53, 193] on span "Profile" at bounding box center [117, 194] width 162 height 20
select select
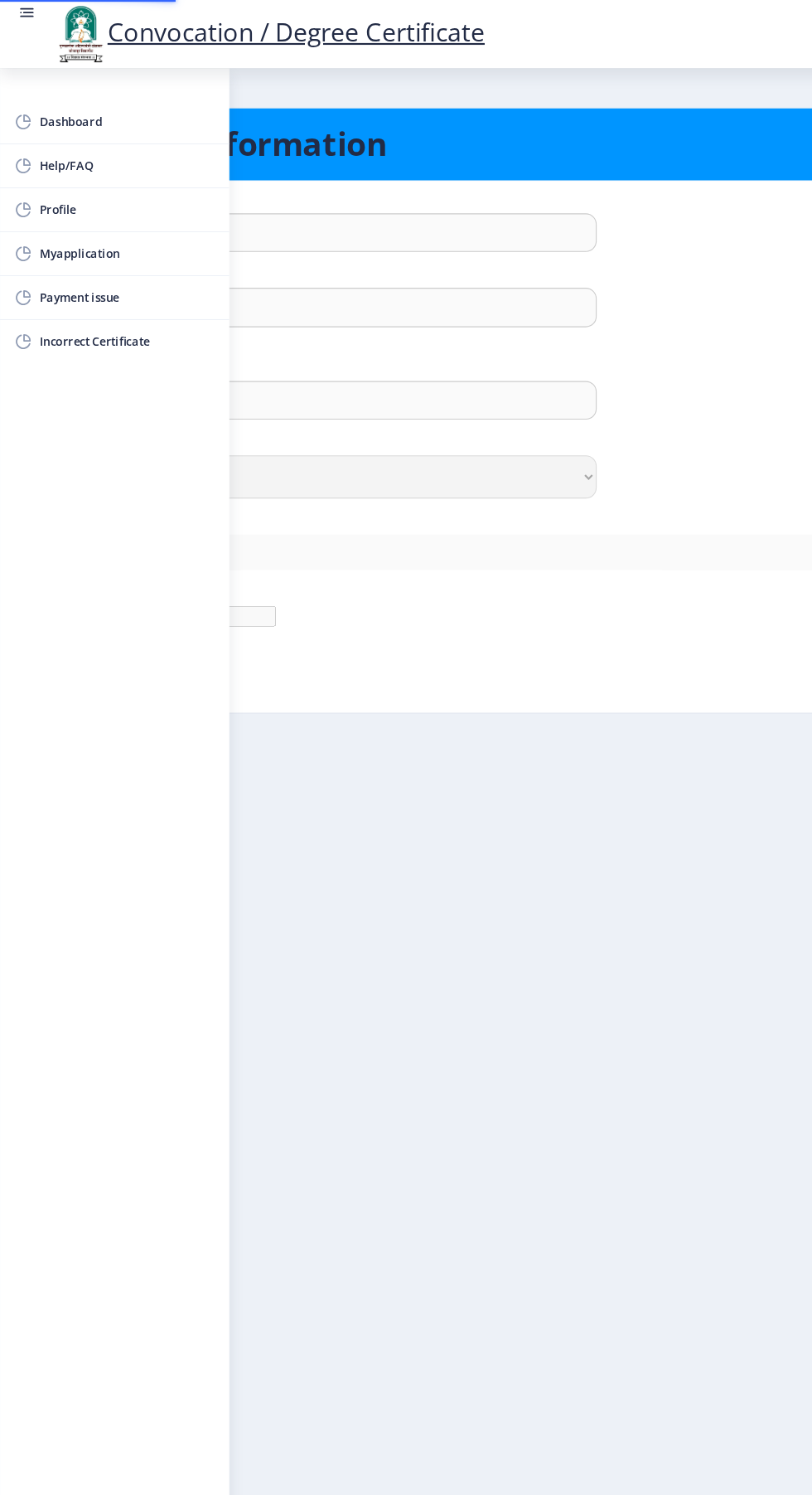
type input "Alim"
type input "Tamboli"
type input "Alim Ramjan tamboli"
select select "[DEMOGRAPHIC_DATA]"
type input "[EMAIL_ADDRESS][DOMAIN_NAME]"
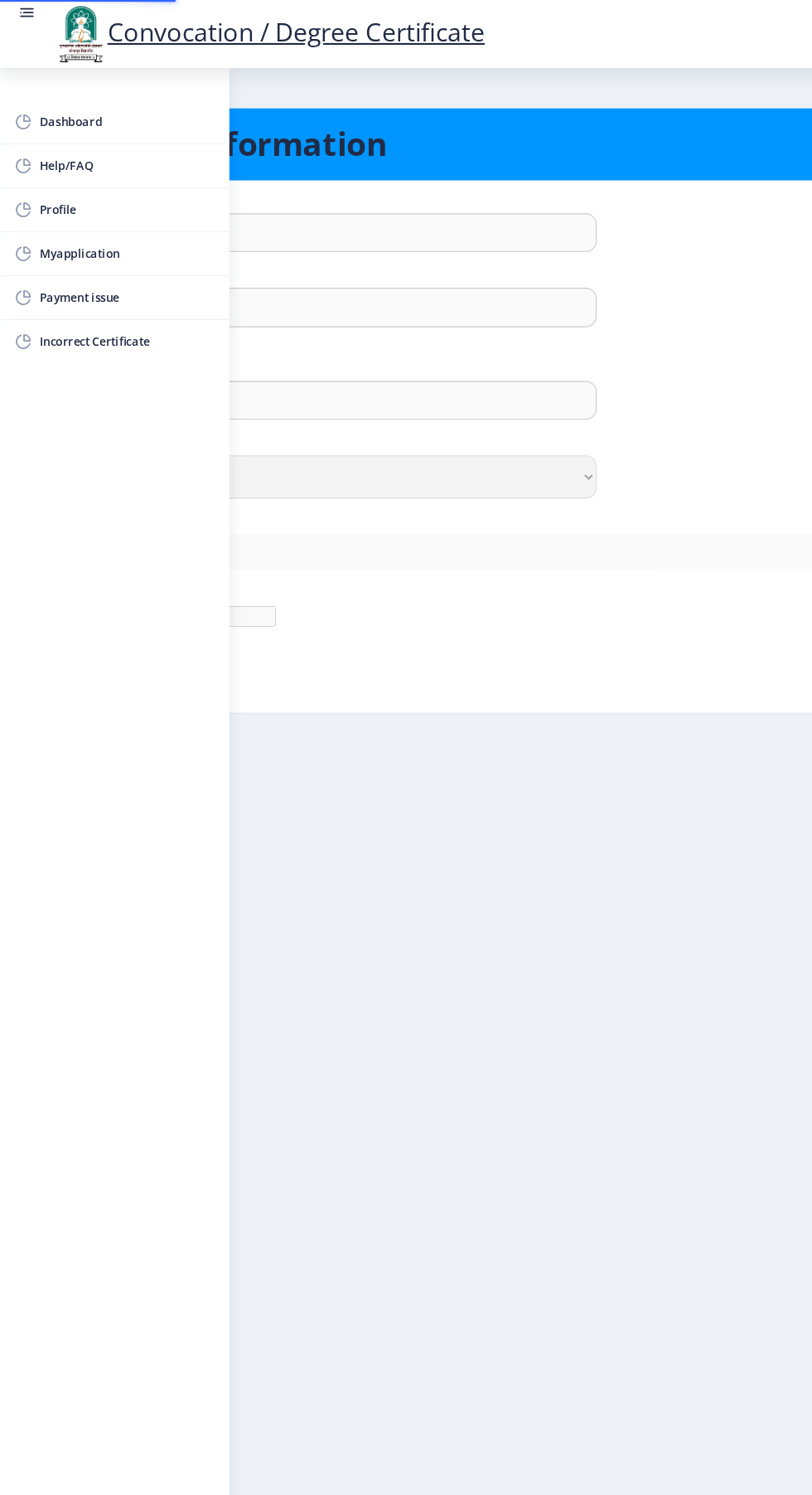
type input "7770077166"
click at [477, 956] on nb-layout-column "Personal Information First Name : Alim Last Name: Tamboli Full Name : (As on ma…" at bounding box center [406, 753] width 812 height 1381
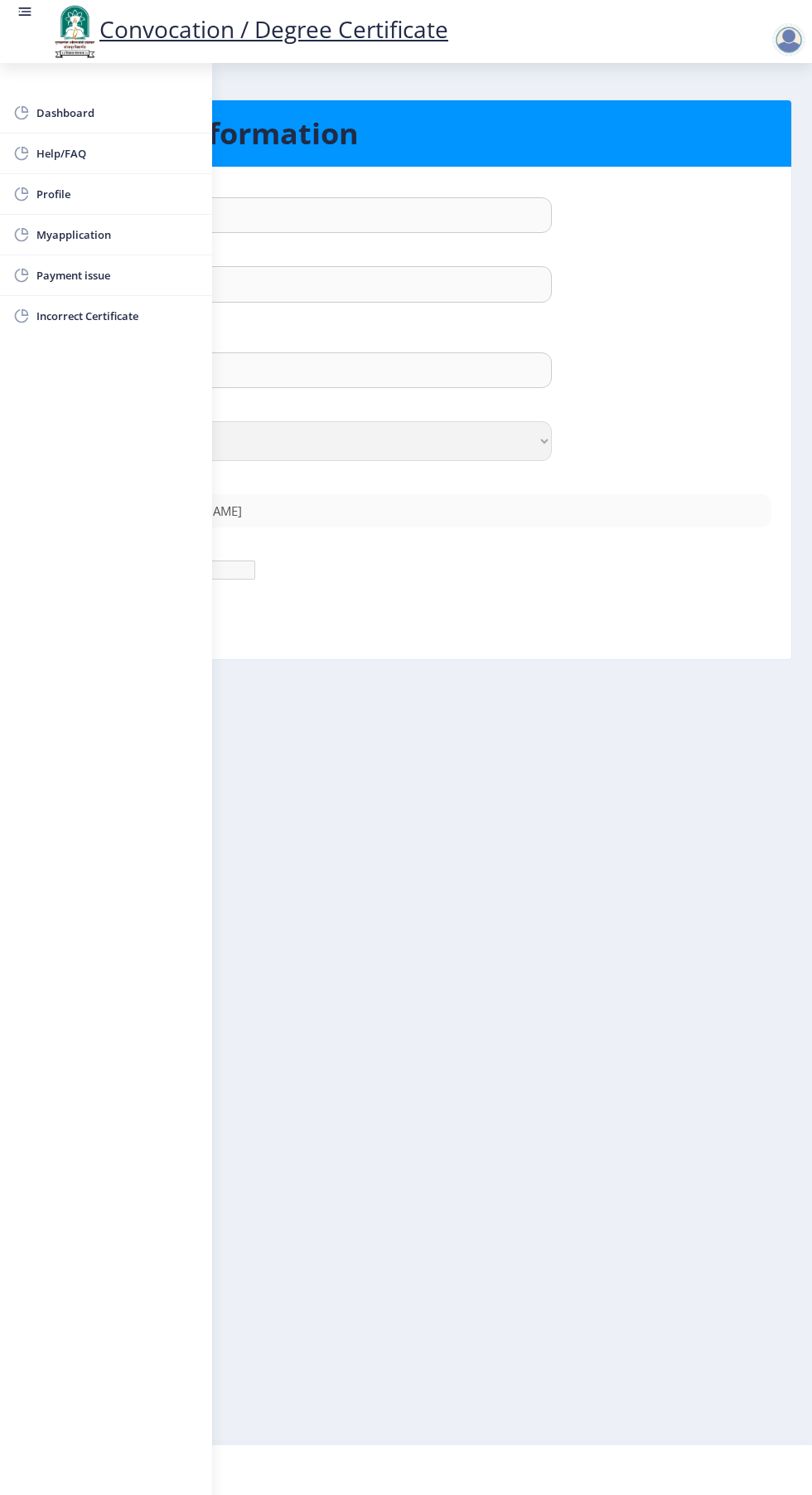
click at [498, 1079] on nb-layout-column "Personal Information First Name : Alim Last Name: Tamboli Full Name : (As on ma…" at bounding box center [406, 753] width 812 height 1381
click at [32, 27] on link at bounding box center [25, 31] width 17 height 56
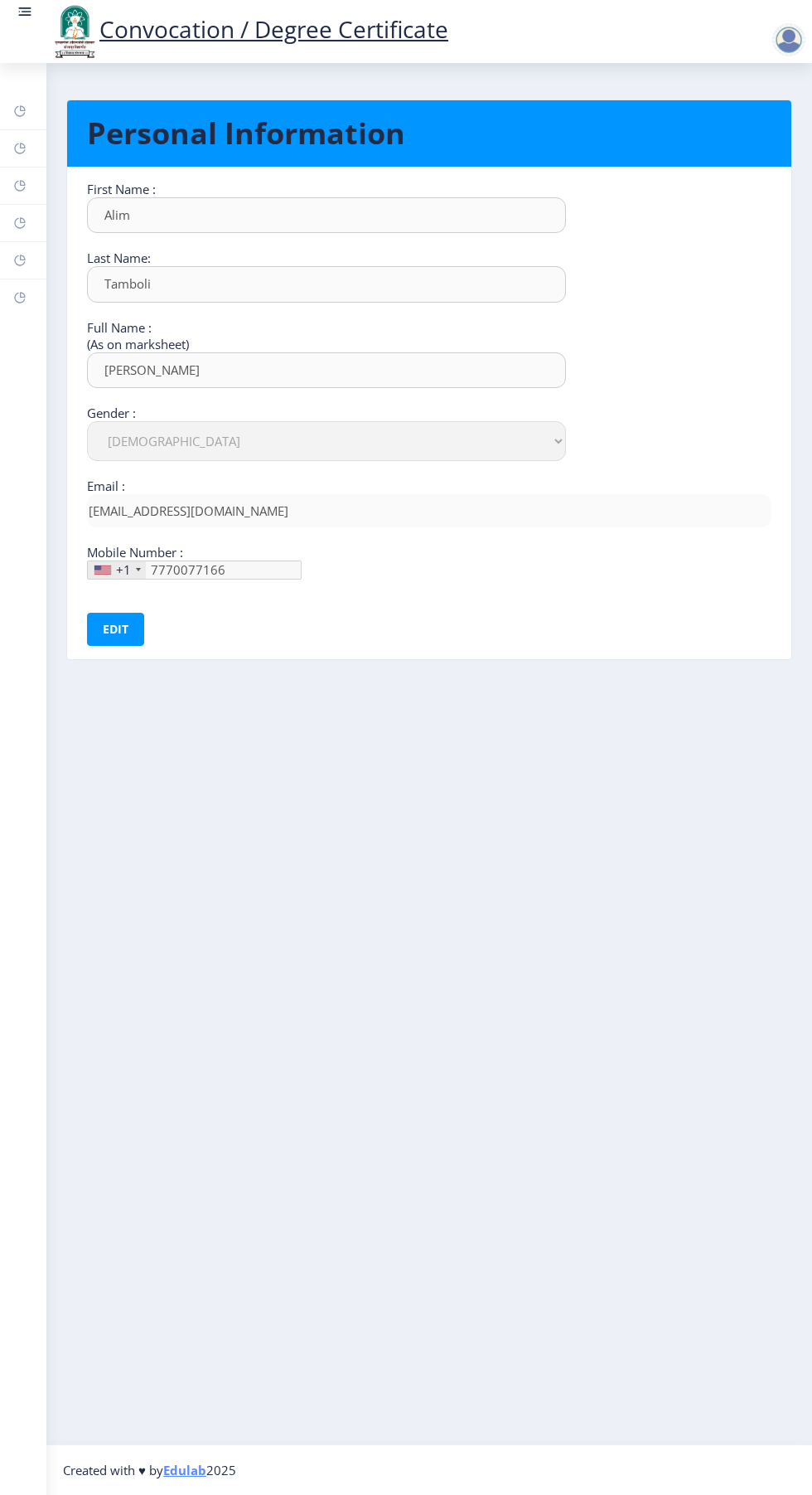
click at [510, 1052] on nb-layout-column "Personal Information First Name : Alim Last Name: Tamboli Full Name : (As on ma…" at bounding box center [429, 753] width 766 height 1381
click at [27, 13] on rect at bounding box center [25, 12] width 17 height 17
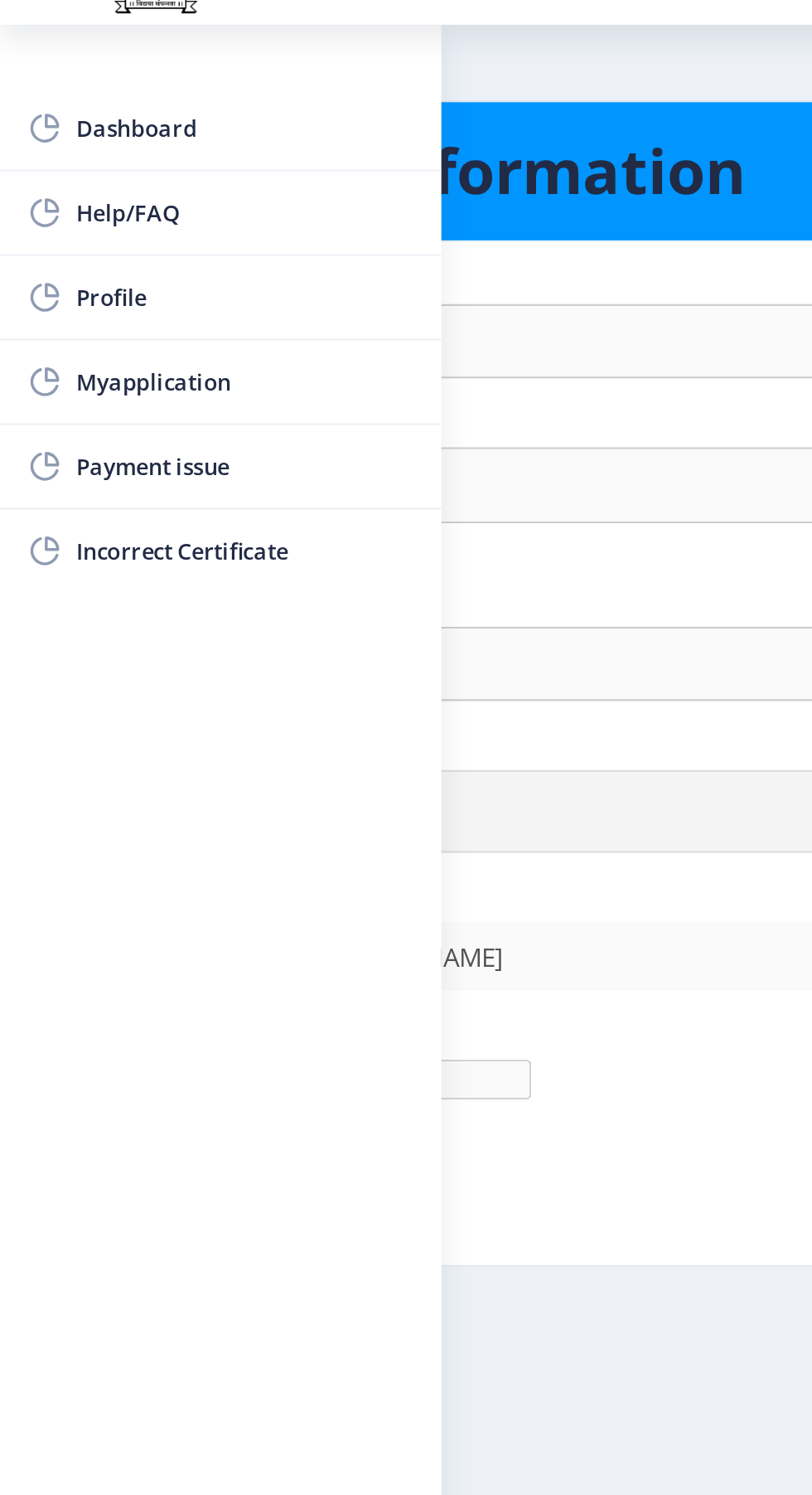
click at [66, 235] on span "Myapplication" at bounding box center [117, 235] width 162 height 20
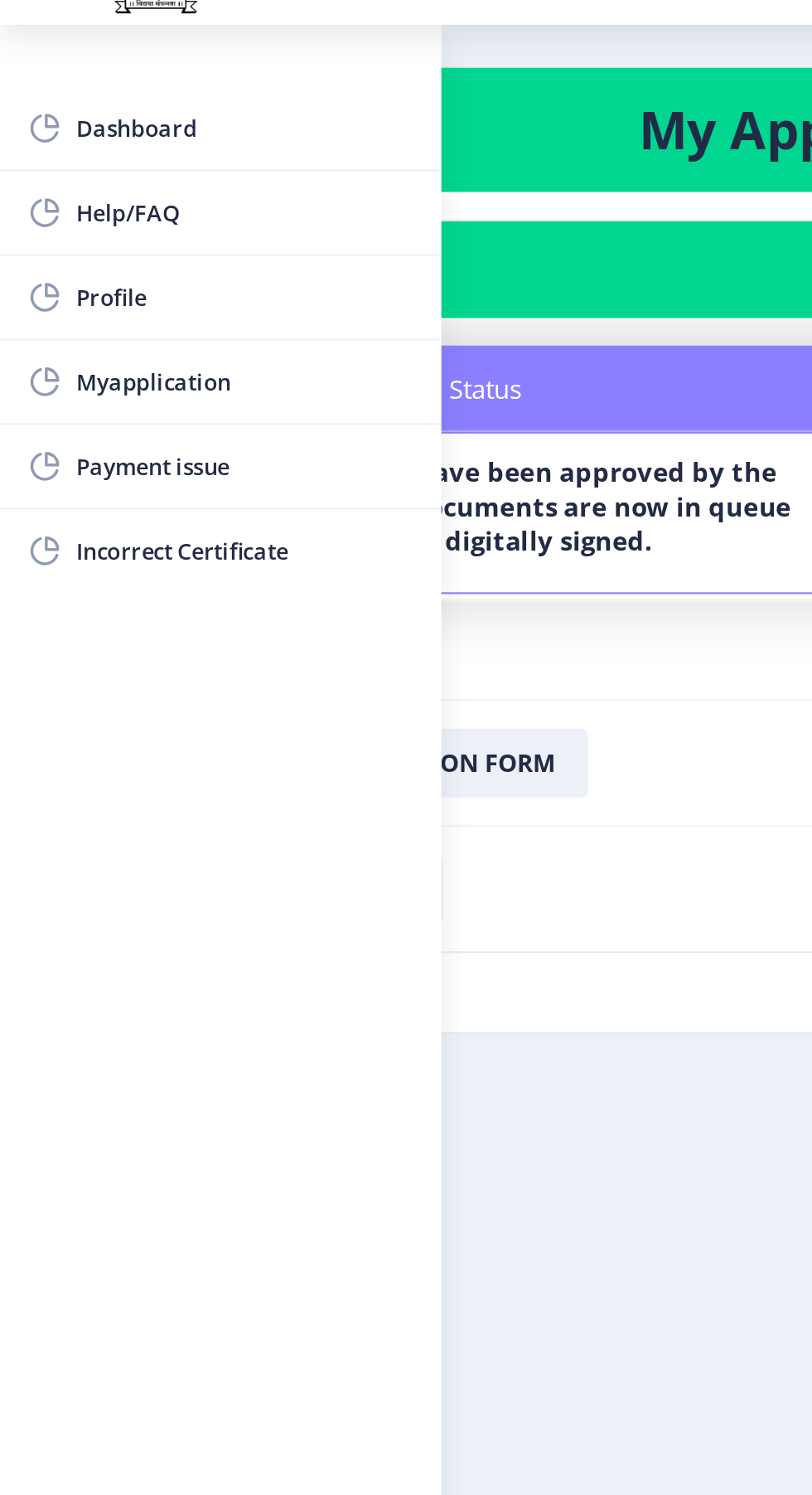
click at [305, 573] on nb-layout-column "My Applications Application 1713 Status Notes Status Your documents have been a…" at bounding box center [406, 753] width 812 height 1381
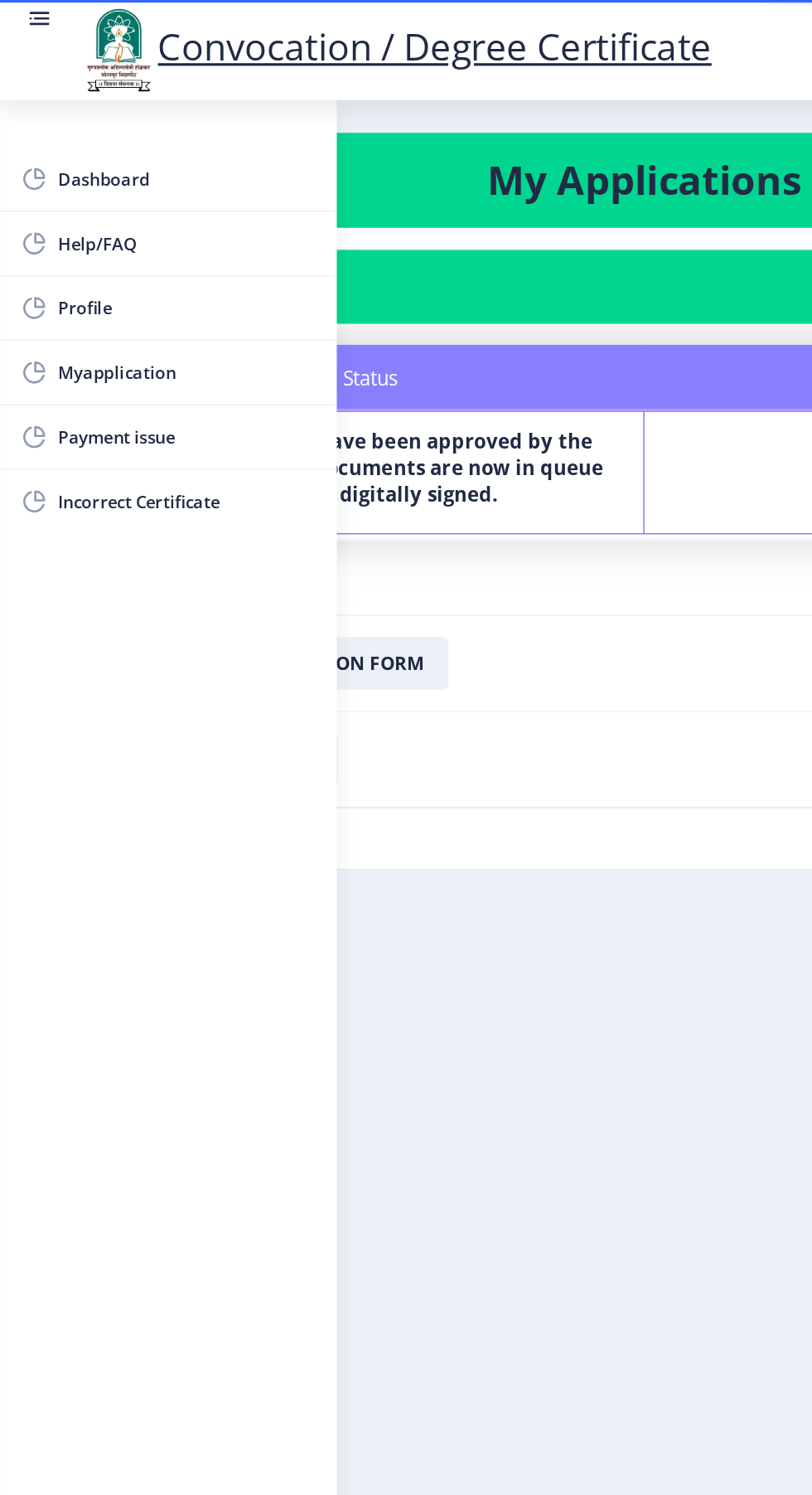
click at [22, 11] on rect at bounding box center [27, 12] width 10 height 2
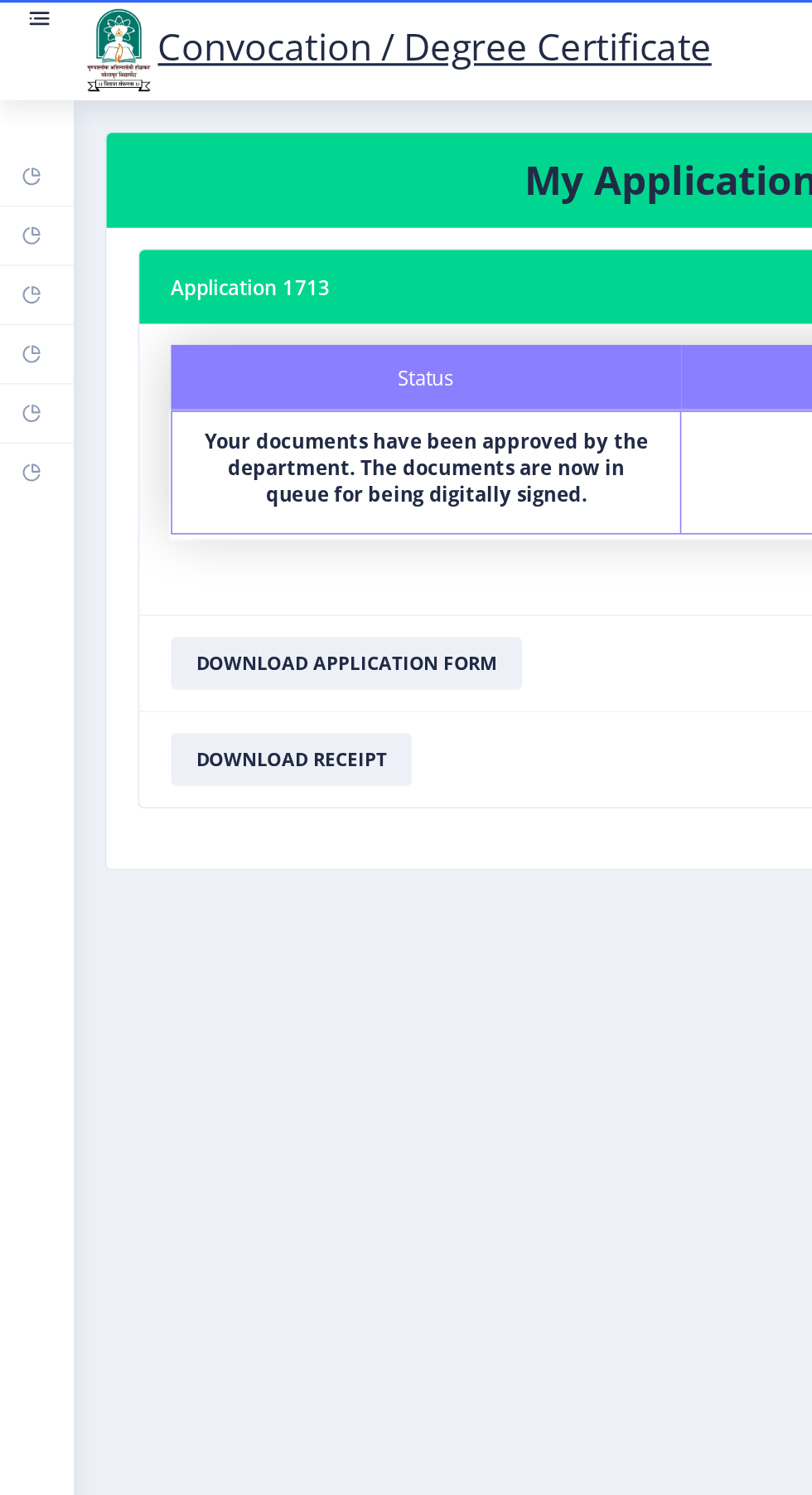
click at [23, 20] on rect at bounding box center [25, 12] width 17 height 17
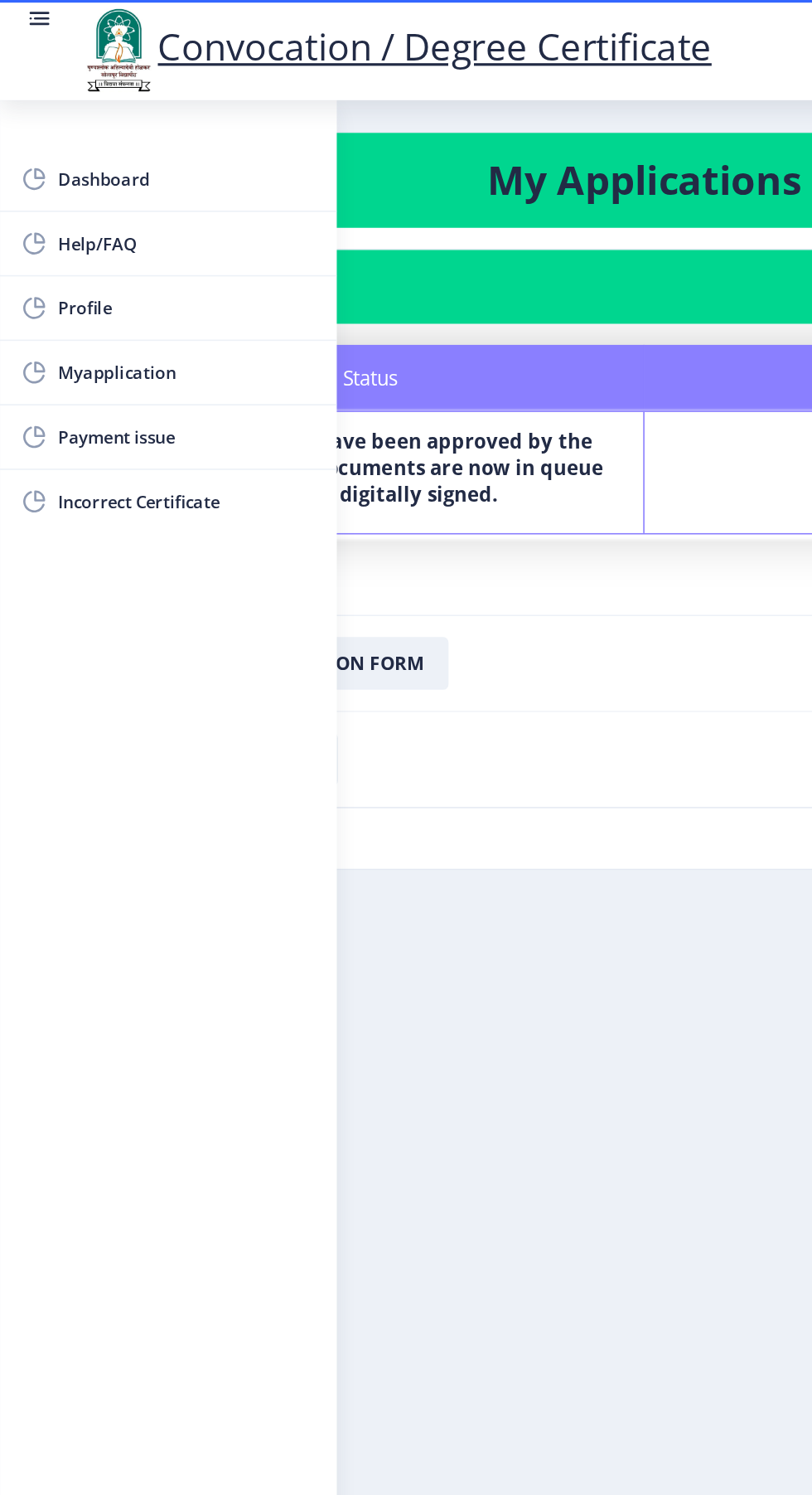
click at [369, 728] on nb-layout-column "My Applications Application 1713 Status Notes Status Your documents have been a…" at bounding box center [406, 753] width 812 height 1381
click at [22, 29] on link at bounding box center [25, 31] width 17 height 56
